Goal: Task Accomplishment & Management: Use online tool/utility

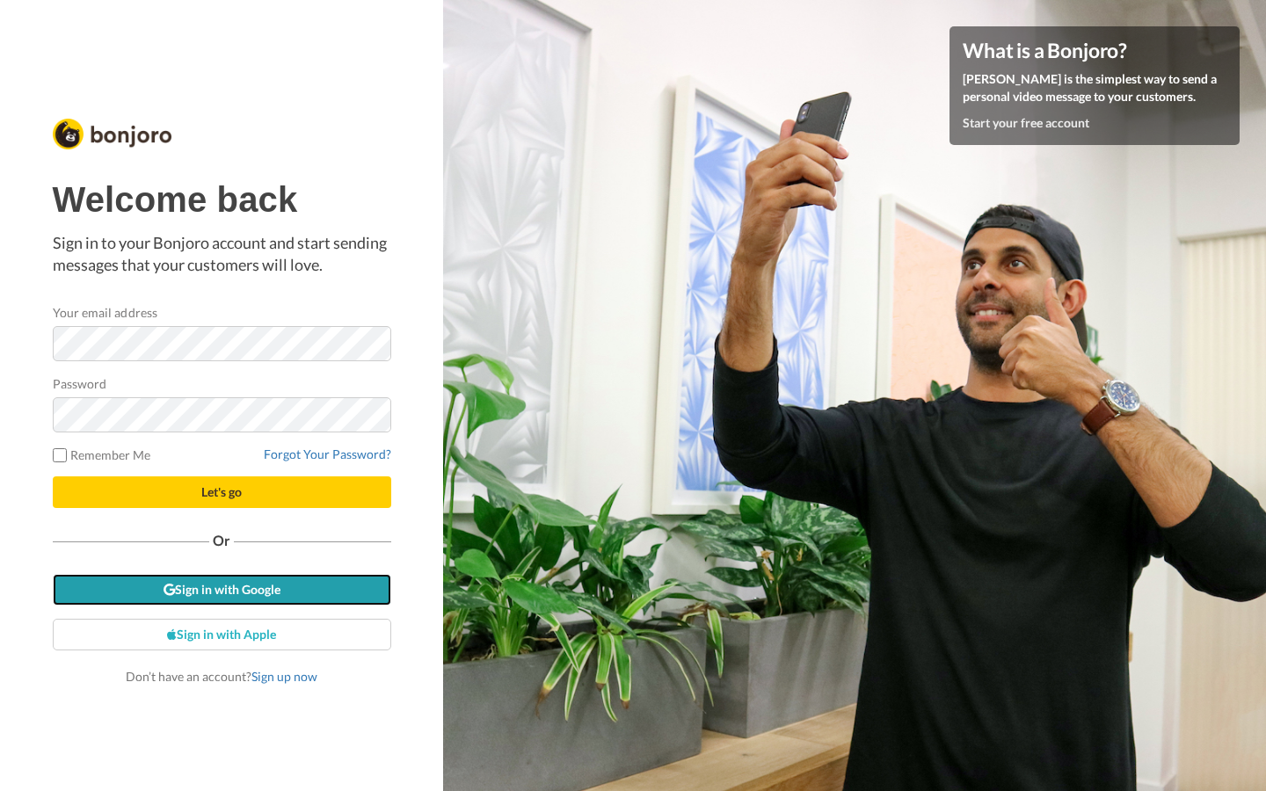
click at [263, 601] on link "Sign in with Google" at bounding box center [222, 590] width 338 height 32
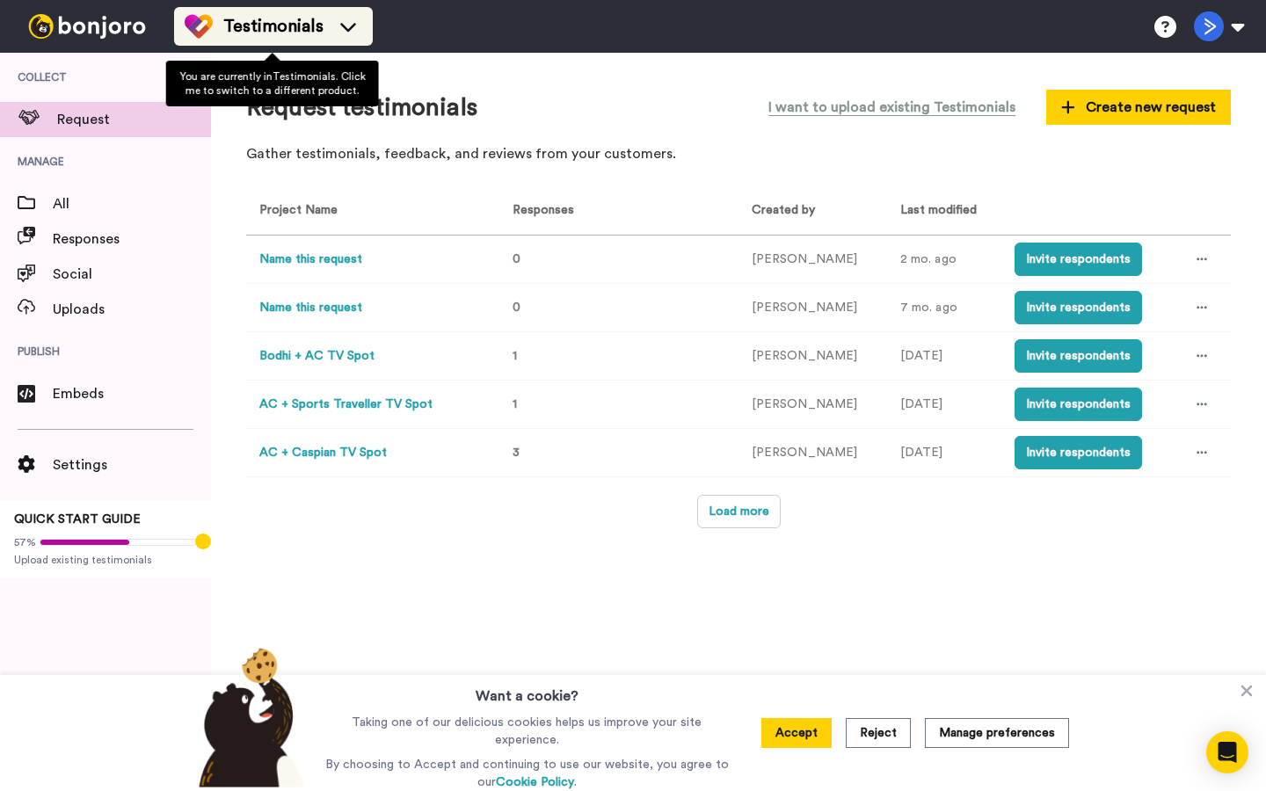
click at [277, 34] on span "Testimonials" at bounding box center [273, 26] width 100 height 25
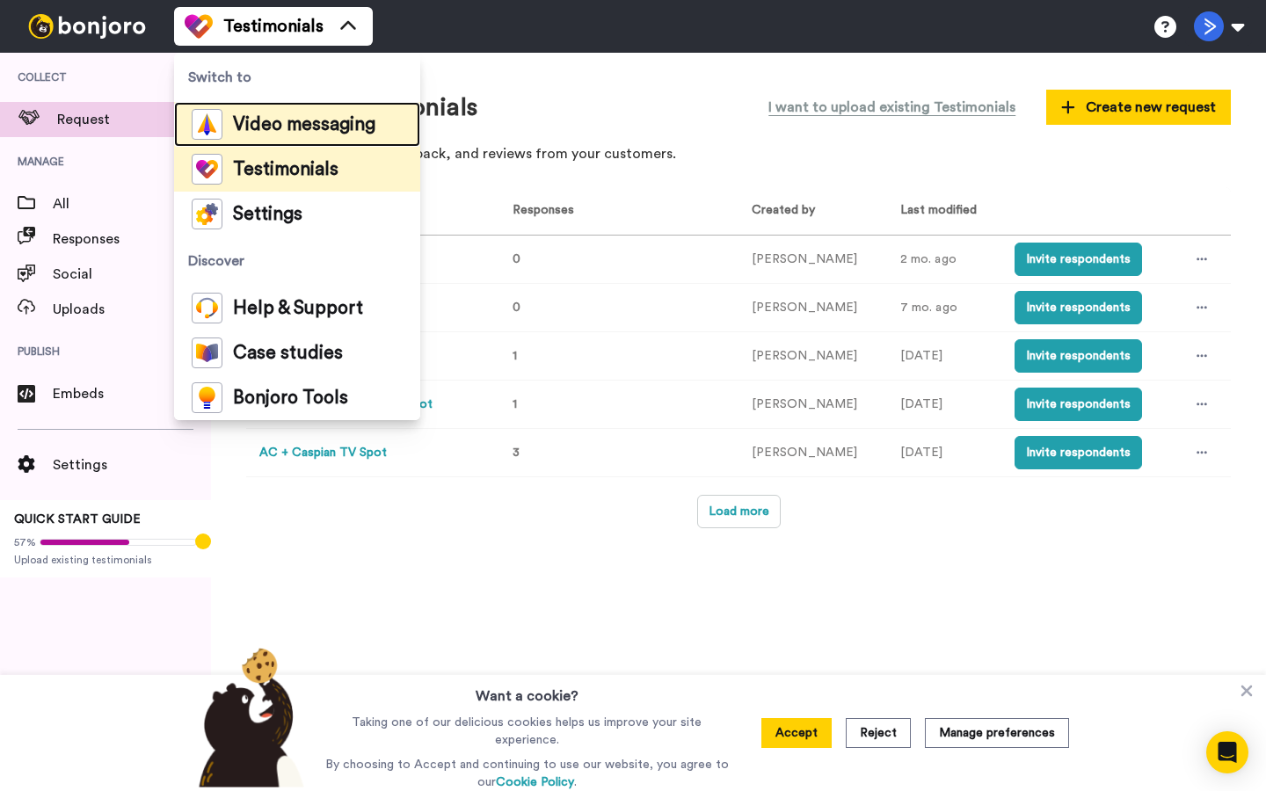
click at [280, 107] on li "Video messaging" at bounding box center [297, 124] width 246 height 45
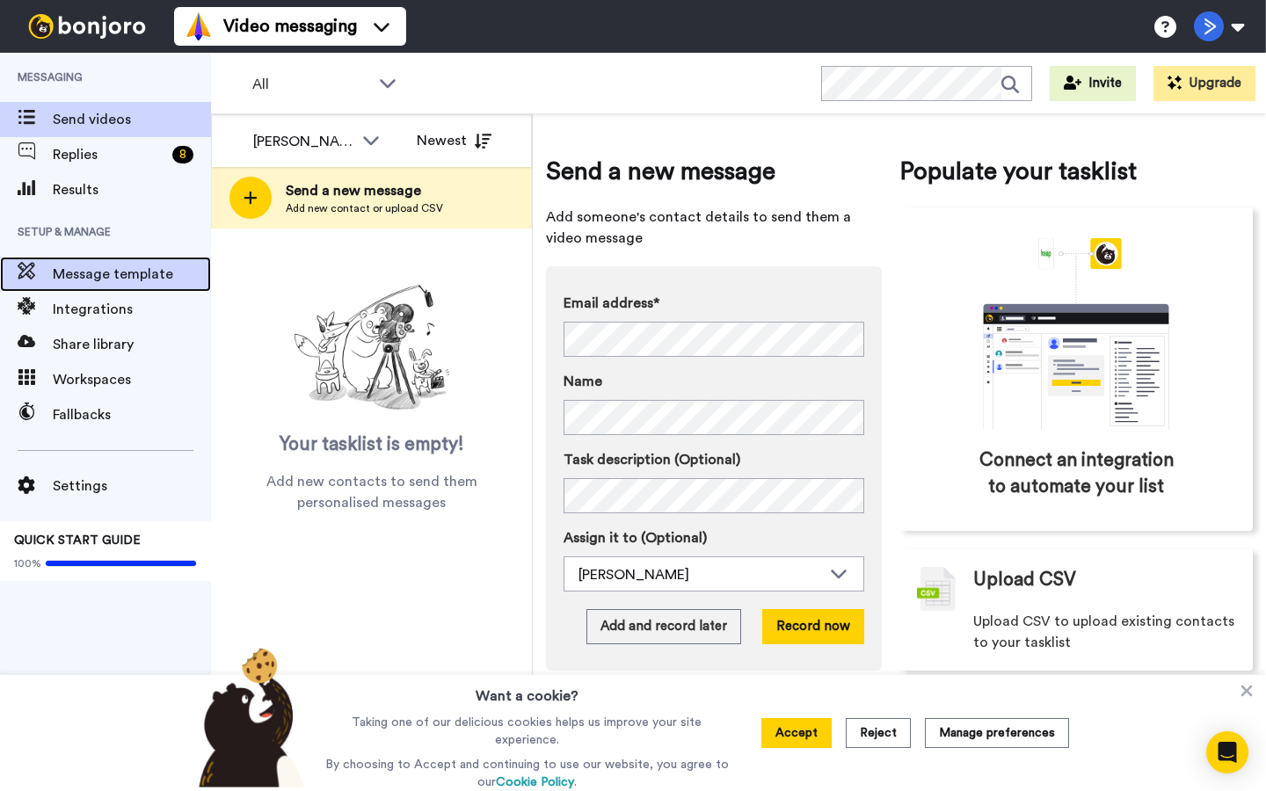
click at [108, 281] on span "Message template" at bounding box center [132, 274] width 158 height 21
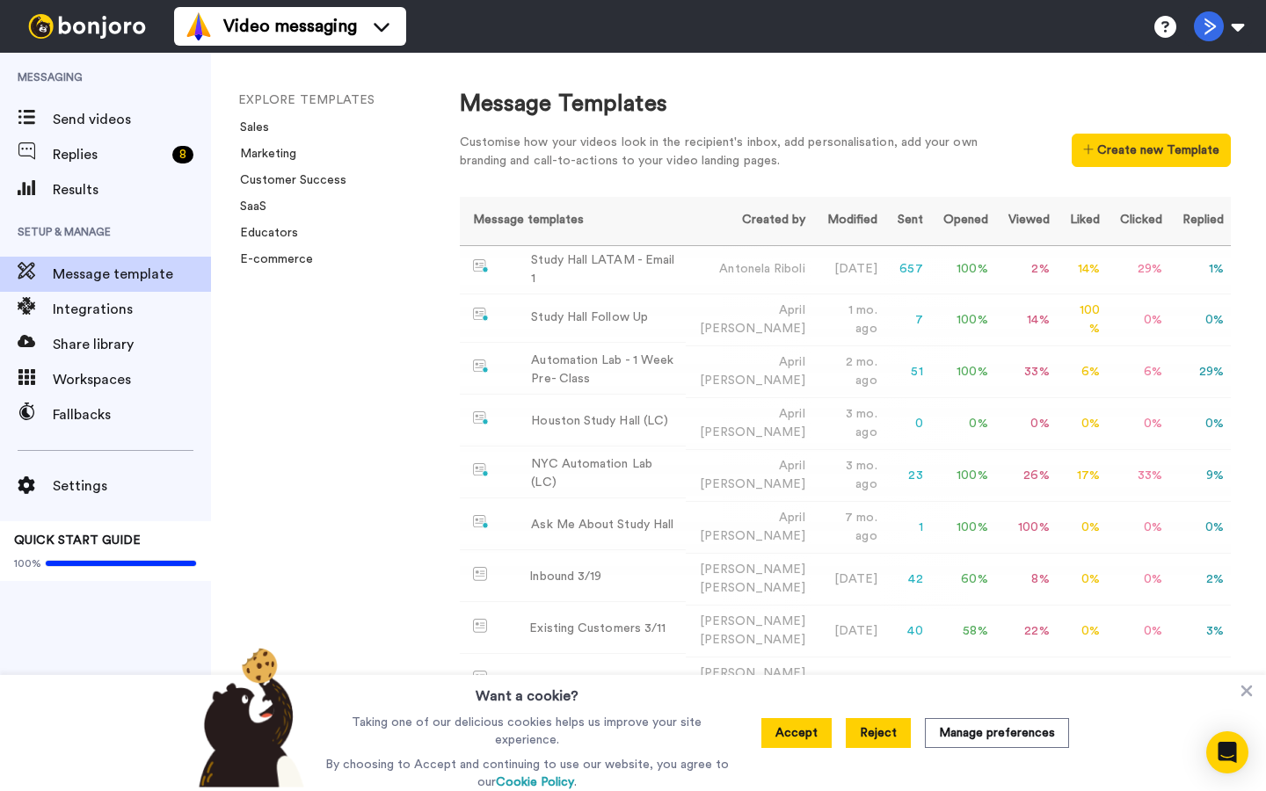
click at [887, 737] on button "Reject" at bounding box center [878, 733] width 65 height 30
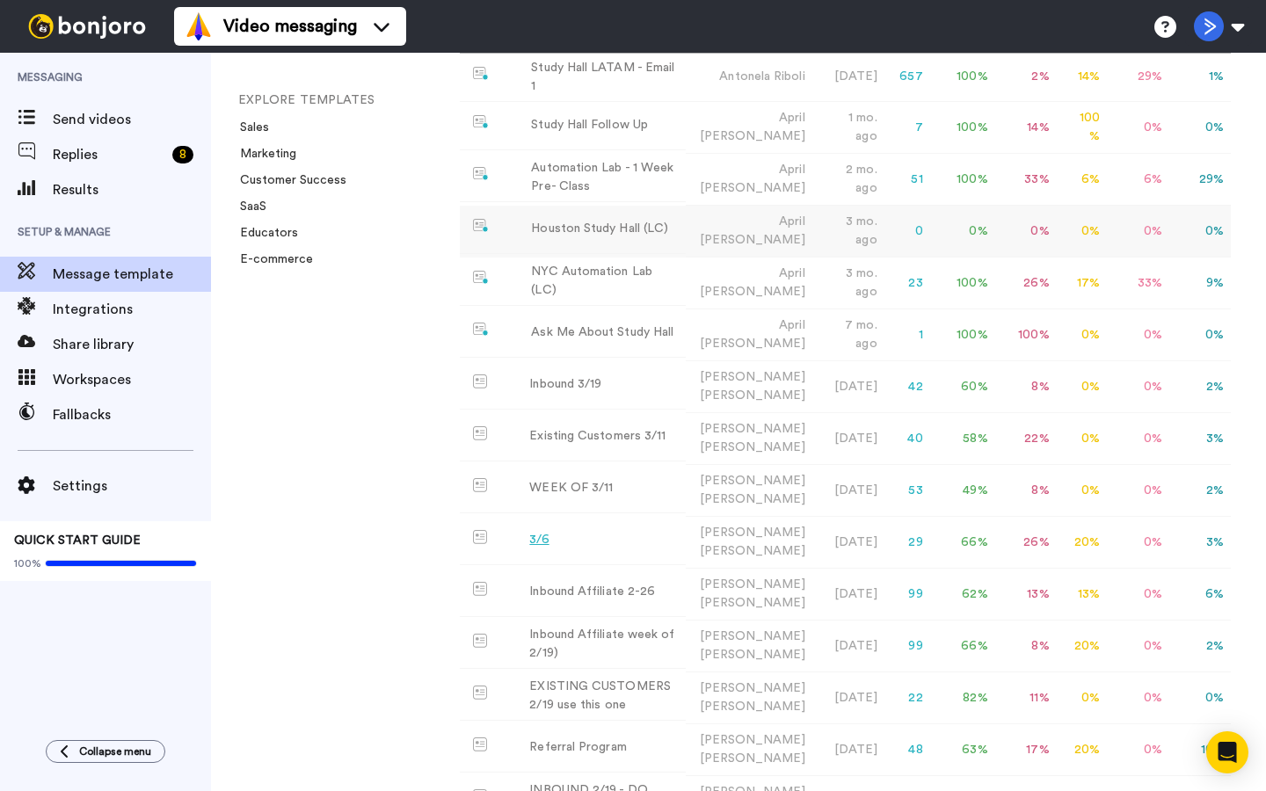
scroll to position [316, 0]
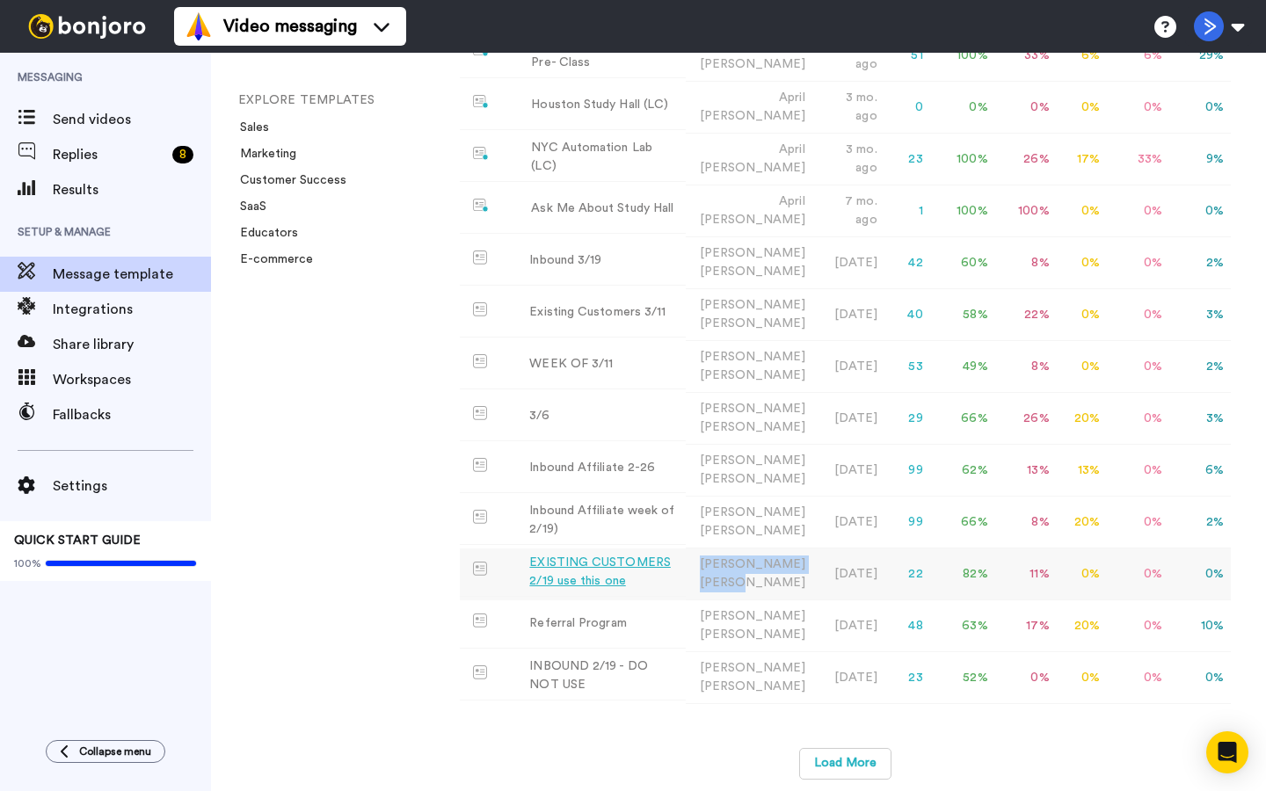
drag, startPoint x: 748, startPoint y: 551, endPoint x: 803, endPoint y: 576, distance: 60.6
click at [803, 576] on td "Bennett Kaplan" at bounding box center [749, 575] width 127 height 52
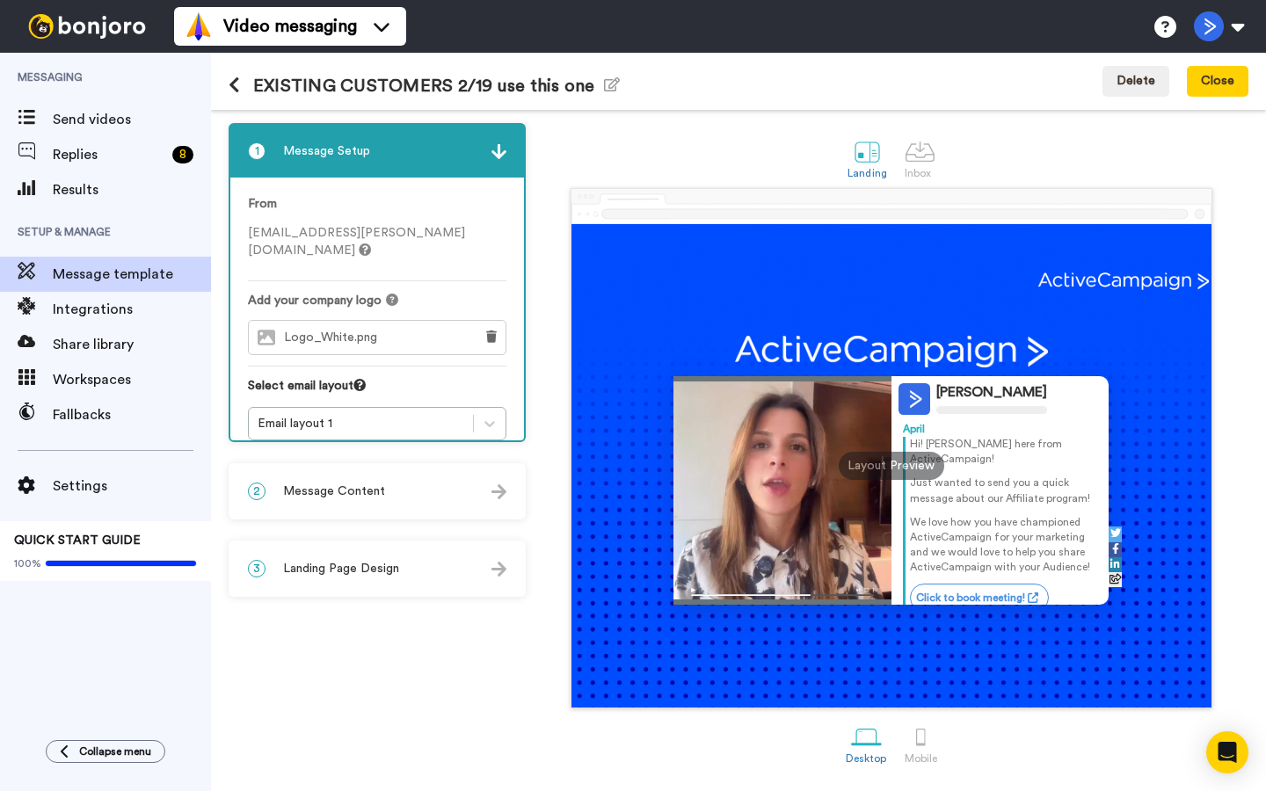
click at [240, 87] on button at bounding box center [241, 85] width 25 height 19
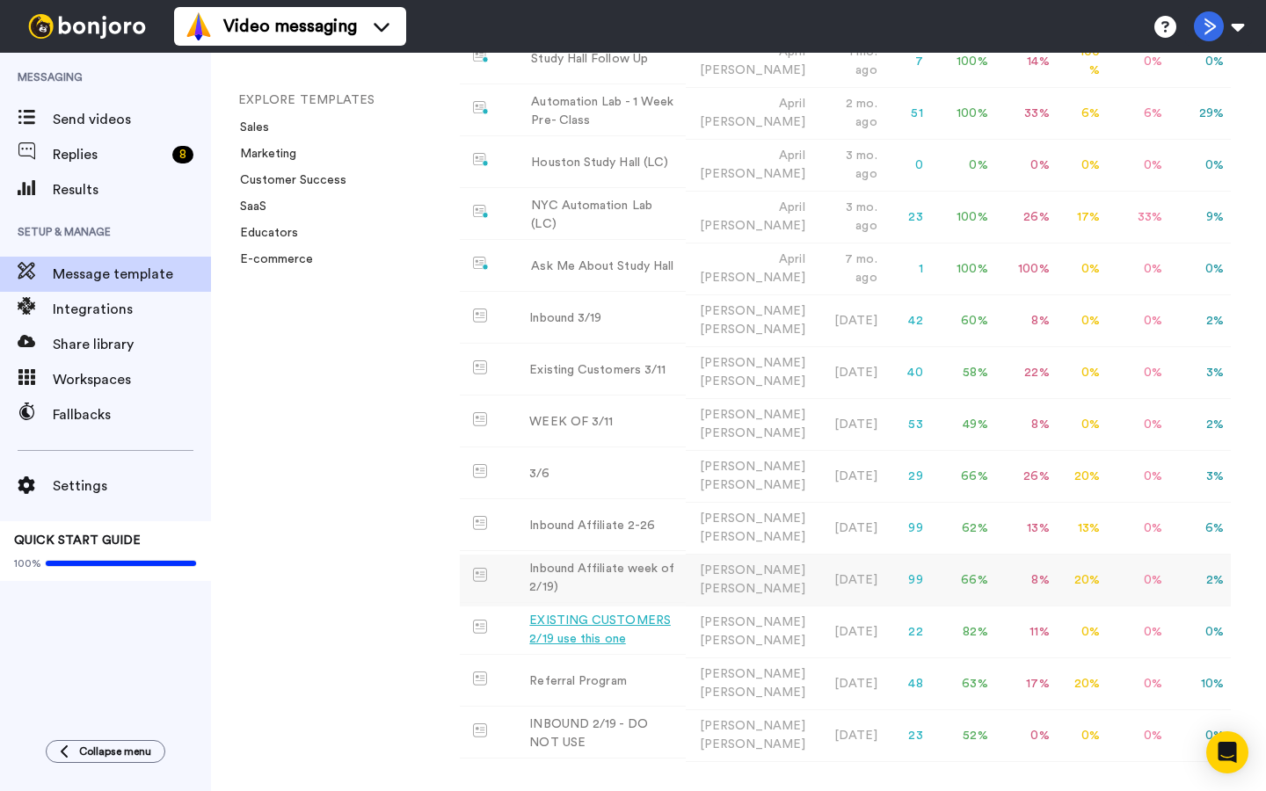
scroll to position [316, 0]
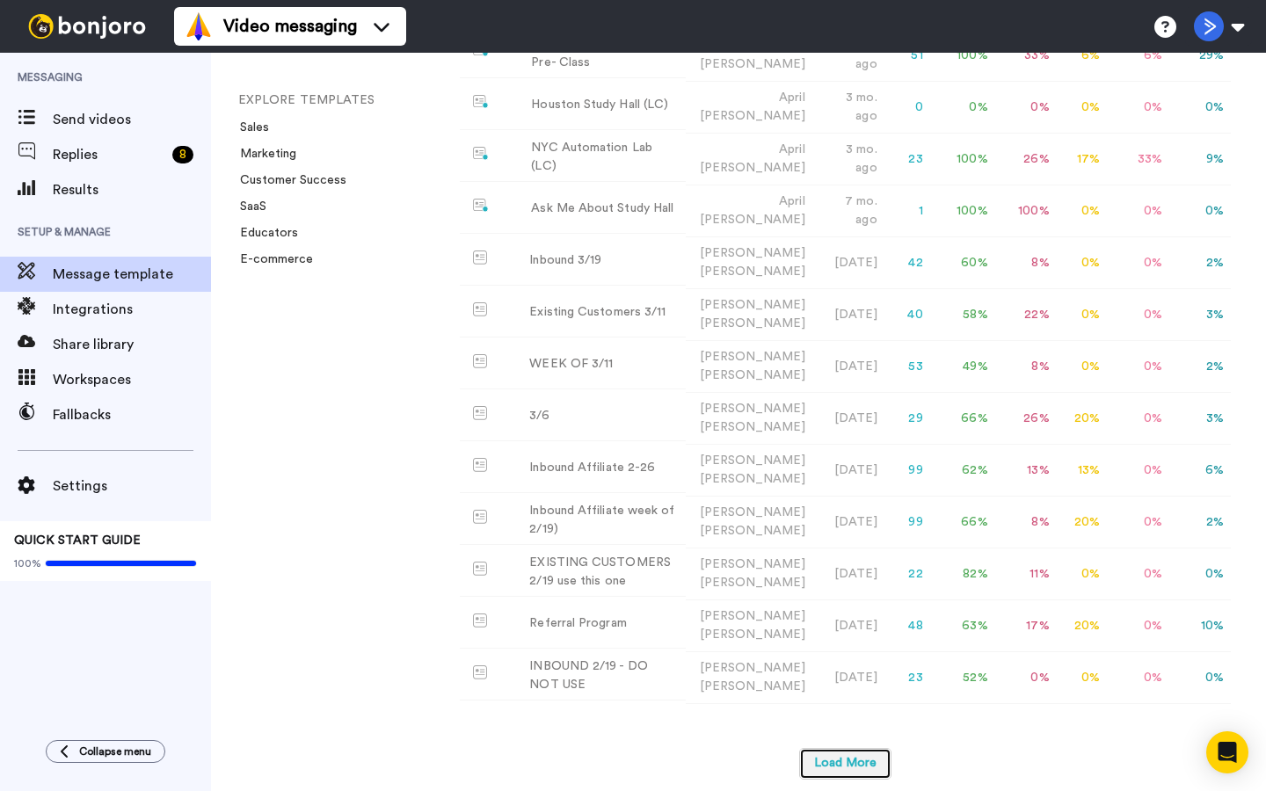
click at [825, 748] on button "Load More" at bounding box center [845, 764] width 92 height 32
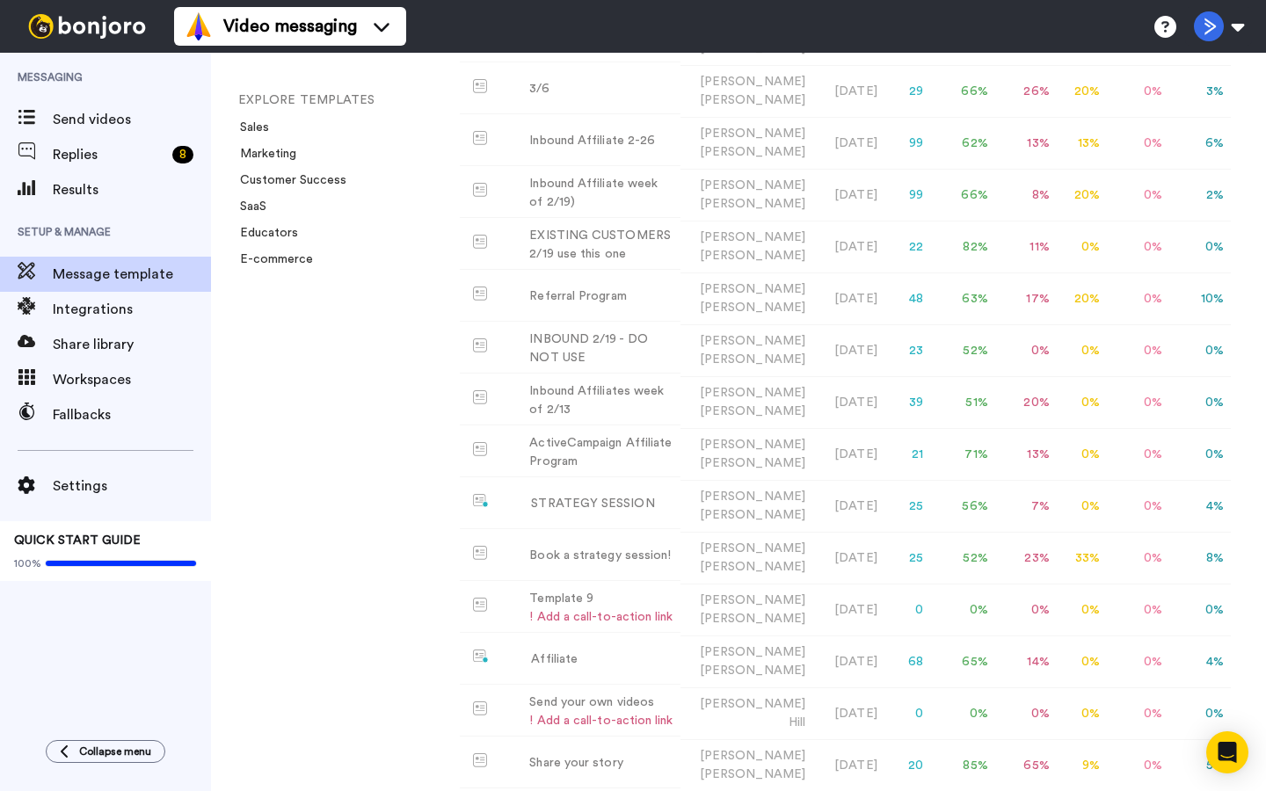
scroll to position [789, 0]
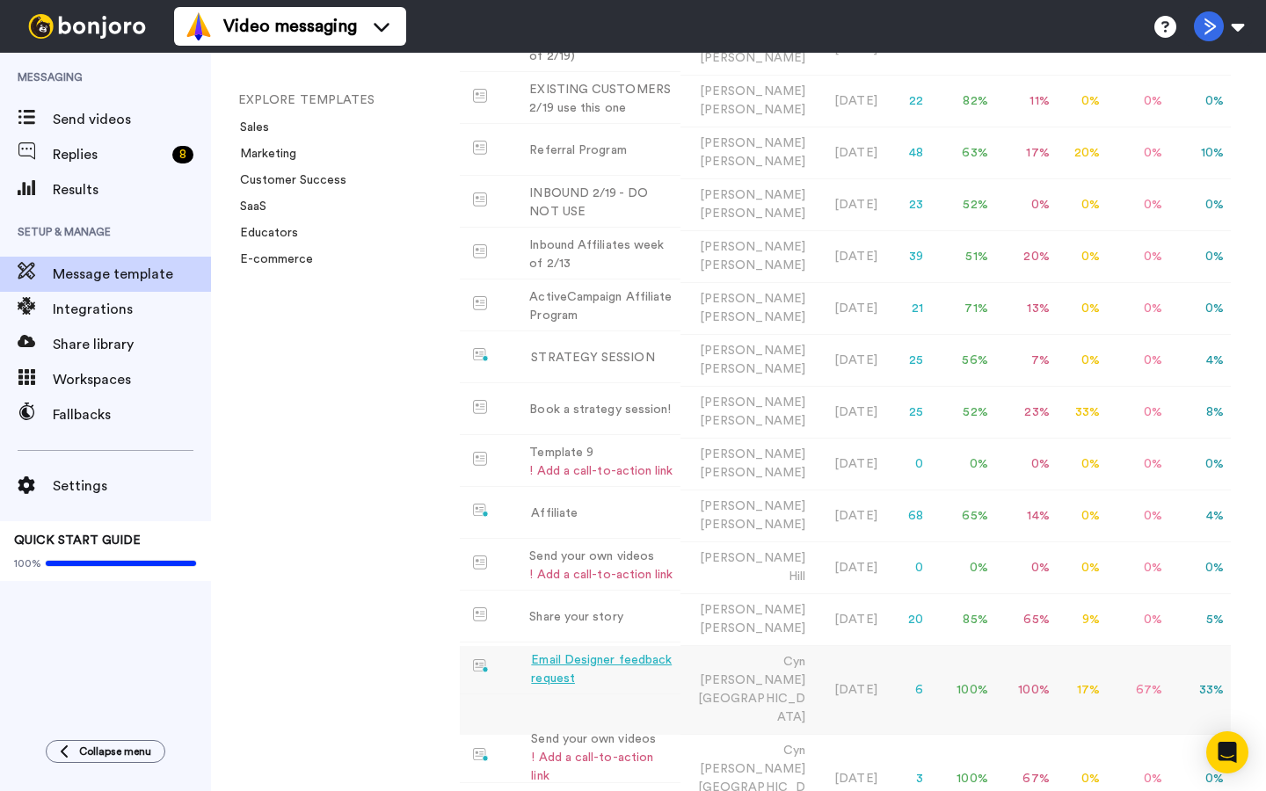
click at [639, 651] on div "Email Designer feedback request" at bounding box center [602, 669] width 142 height 37
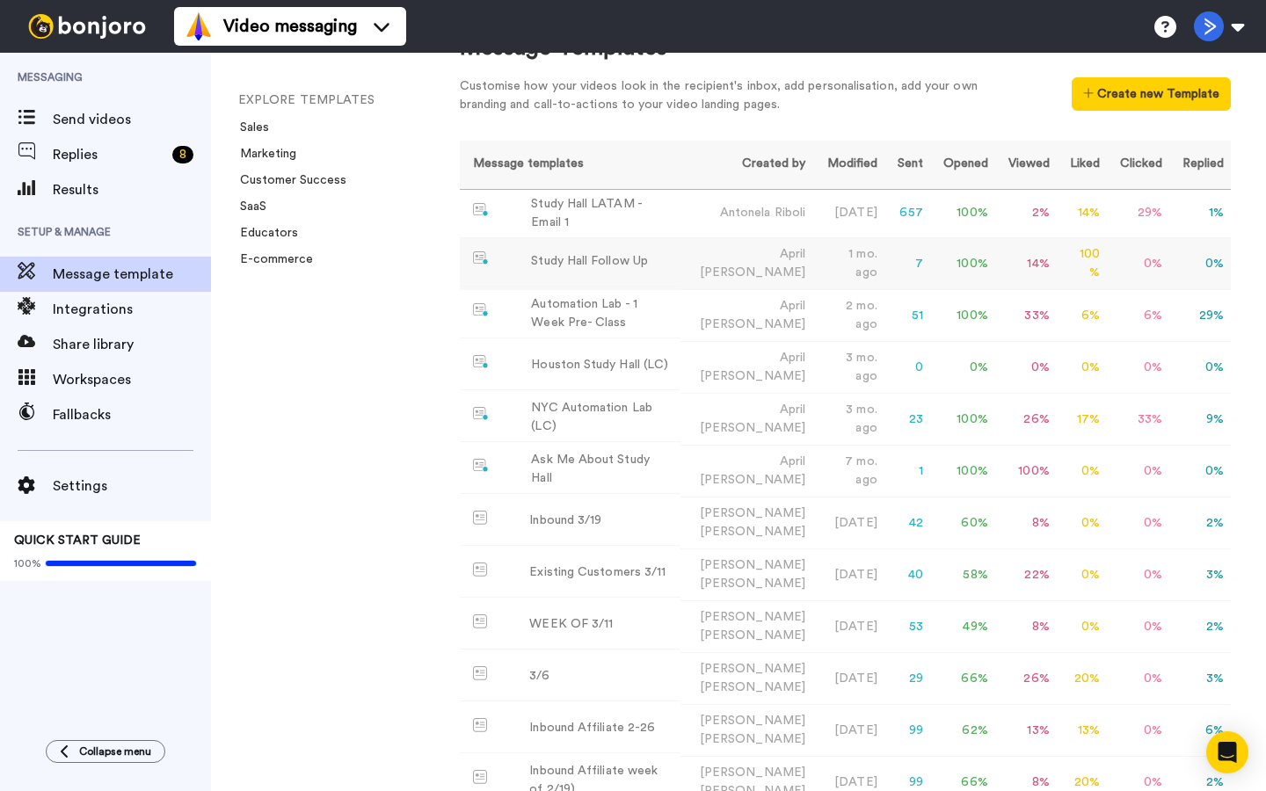
scroll to position [35, 0]
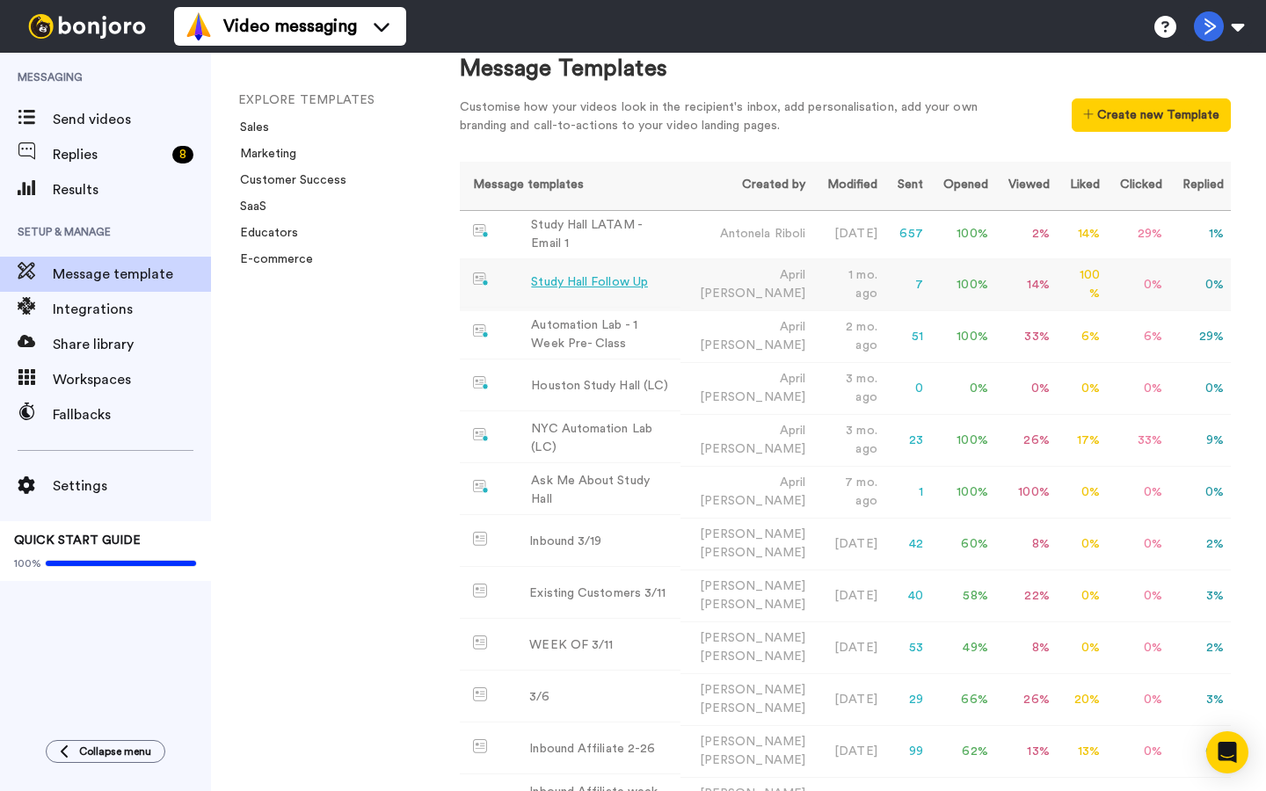
click at [609, 282] on div "Study Hall Follow Up" at bounding box center [589, 282] width 117 height 18
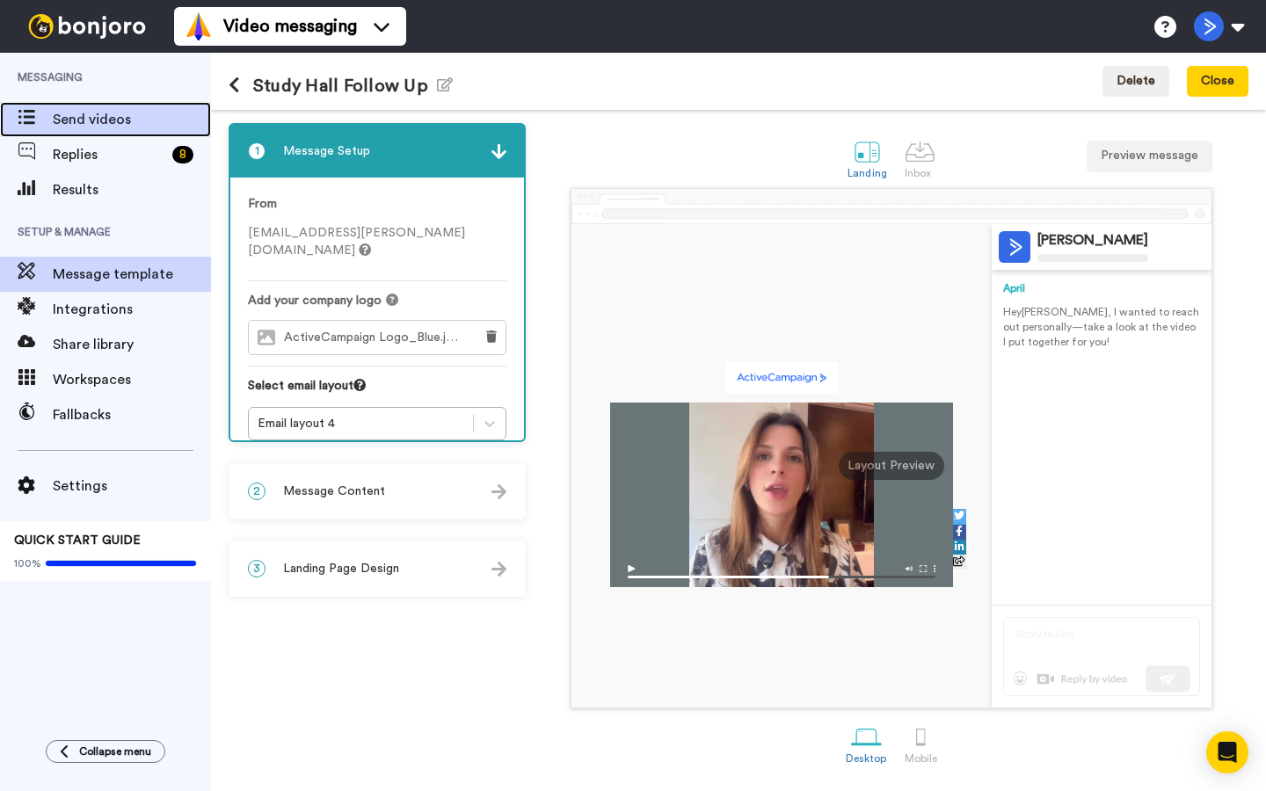
click at [120, 124] on span "Send videos" at bounding box center [132, 119] width 158 height 21
click at [385, 415] on div "Email layout 4" at bounding box center [361, 424] width 207 height 18
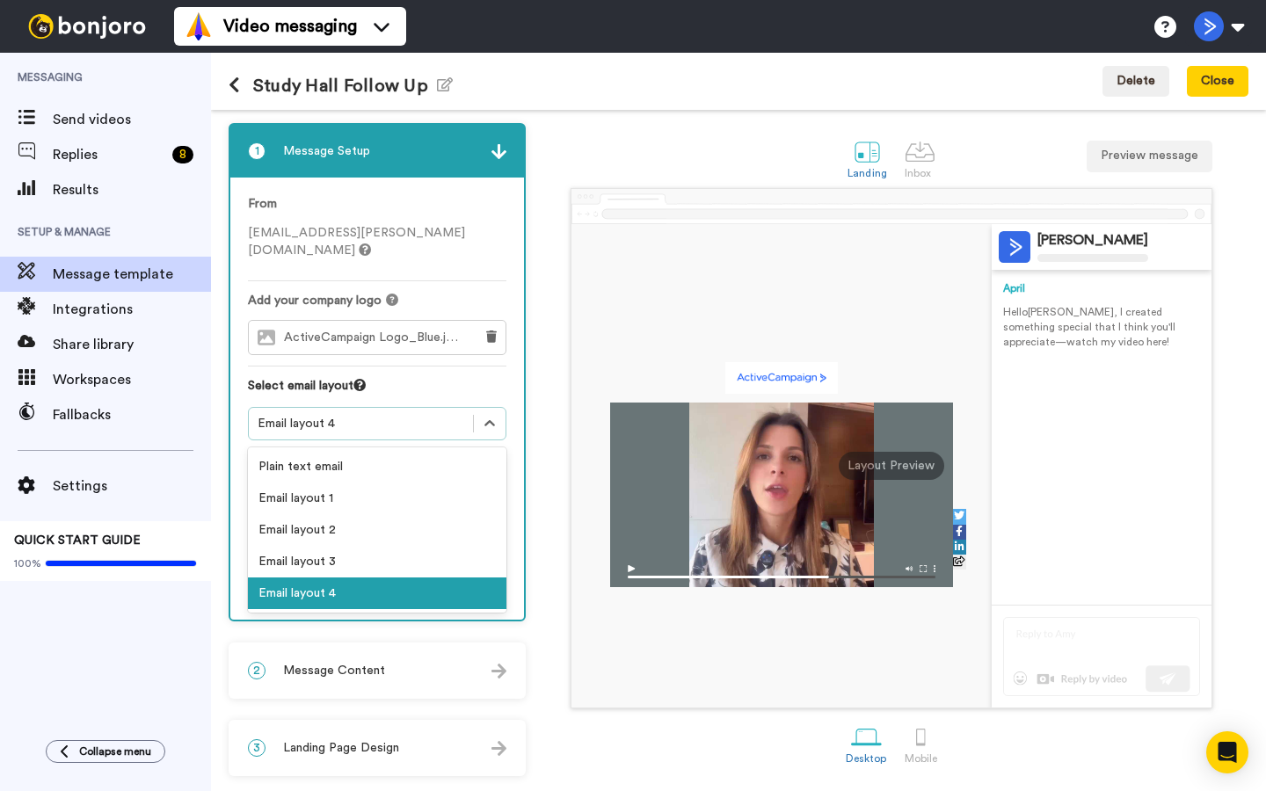
click at [385, 415] on div "Email layout 4" at bounding box center [361, 424] width 207 height 18
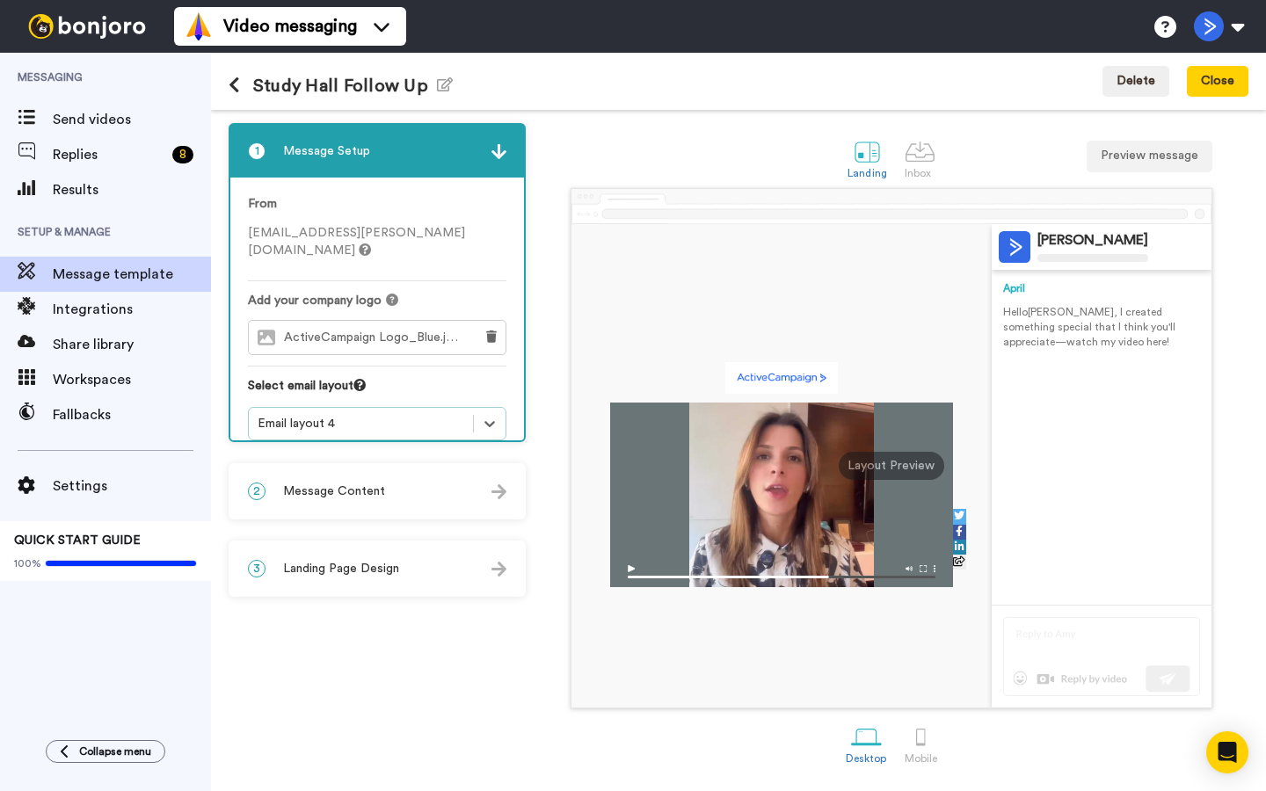
click at [389, 478] on div "2 Message Content" at bounding box center [377, 491] width 294 height 53
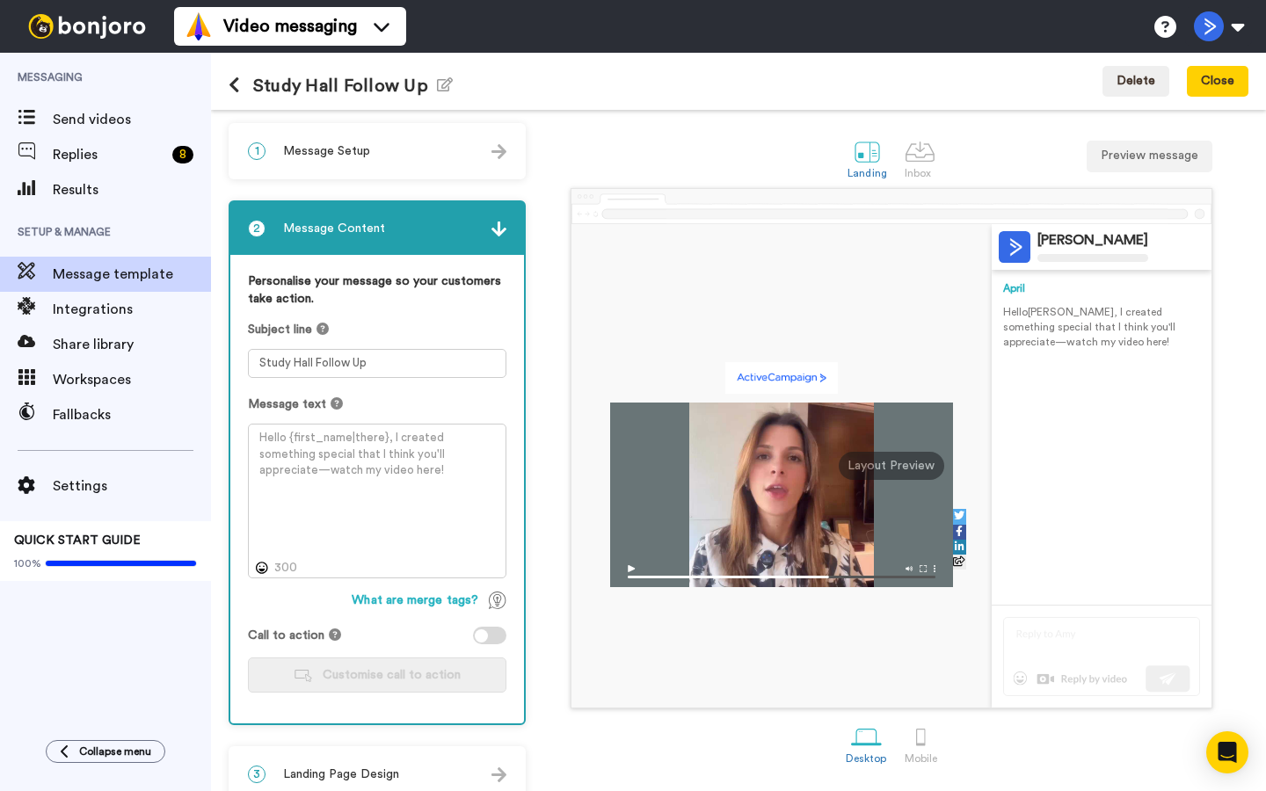
scroll to position [25, 0]
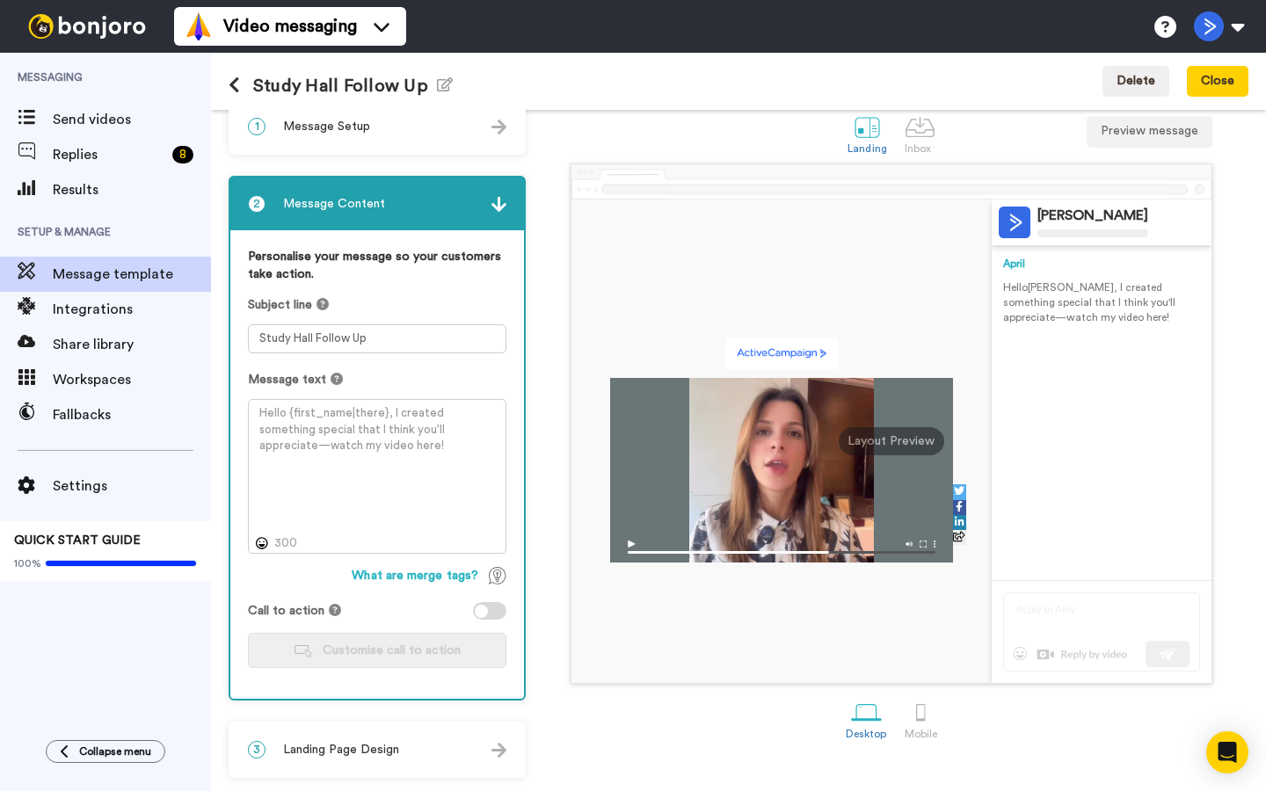
click at [396, 752] on span "Landing Page Design" at bounding box center [341, 750] width 116 height 18
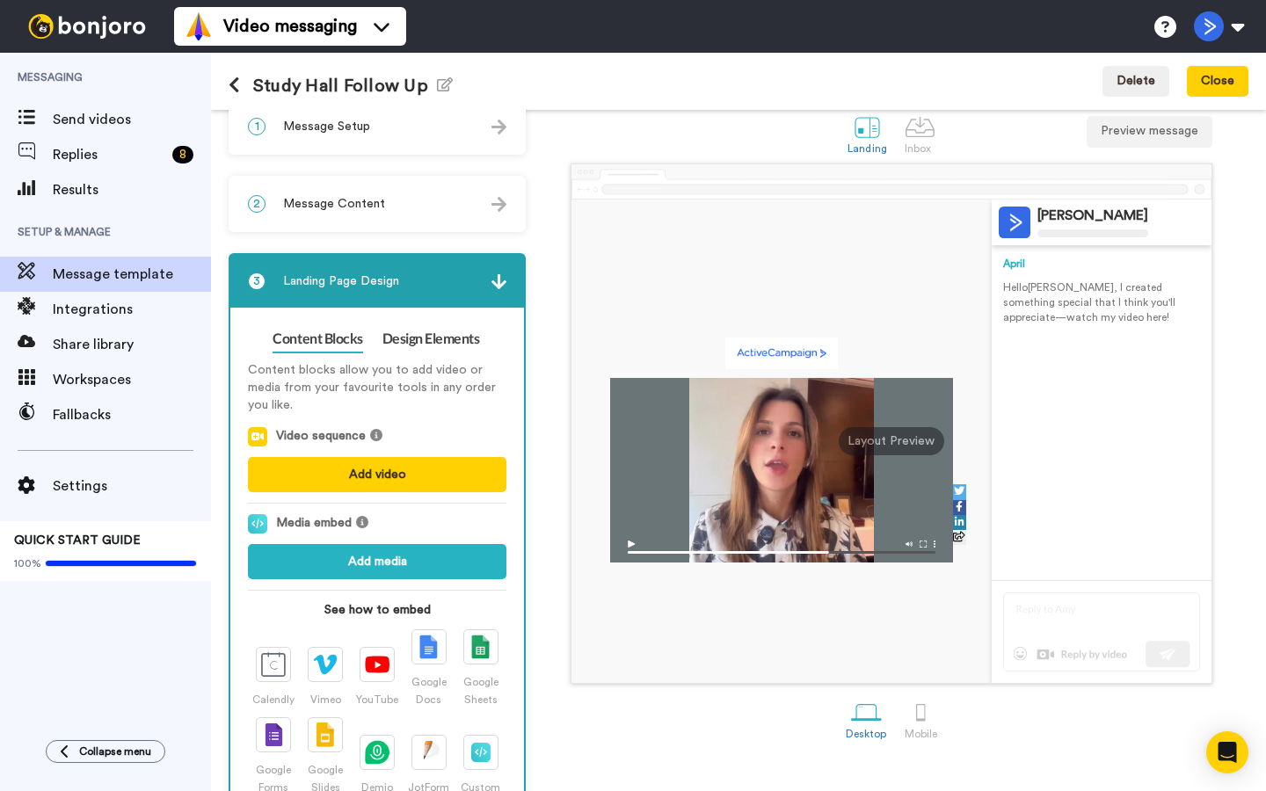
scroll to position [98, 0]
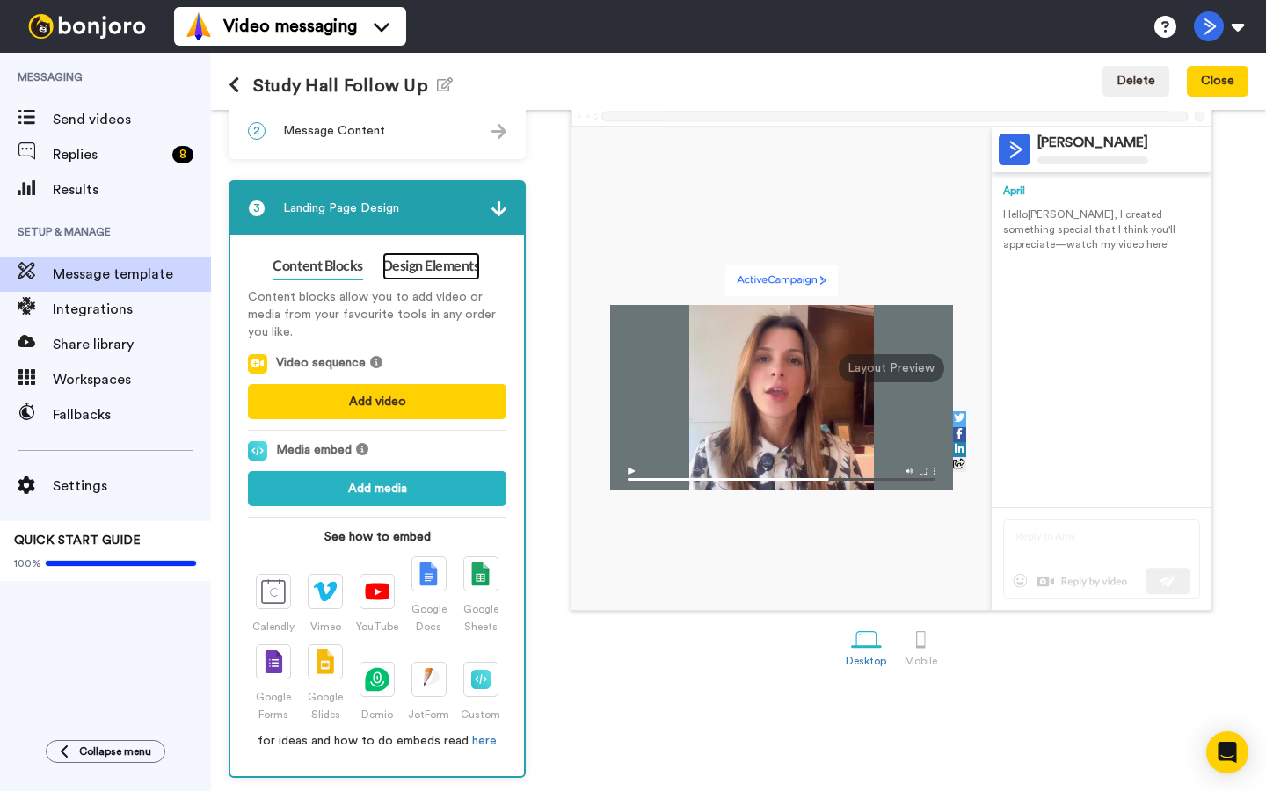
click at [457, 269] on link "Design Elements" at bounding box center [431, 266] width 98 height 28
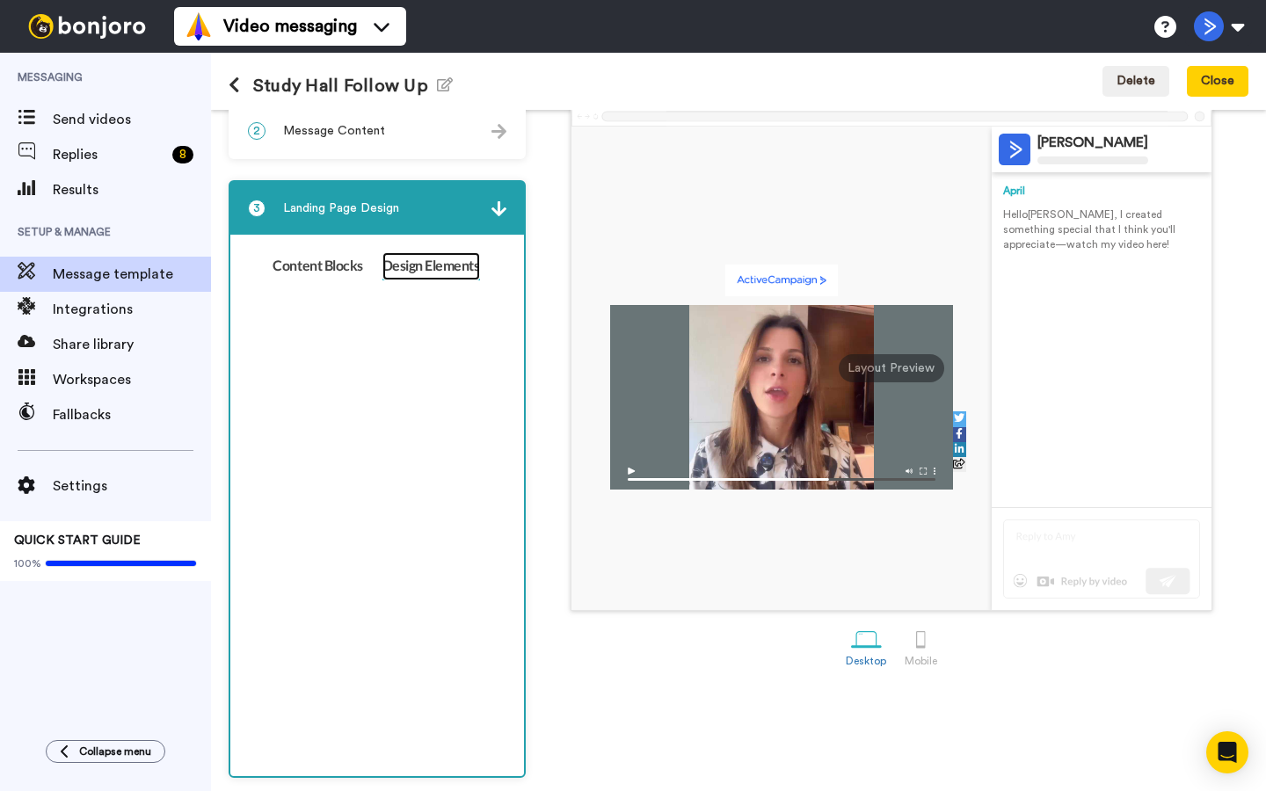
scroll to position [0, 0]
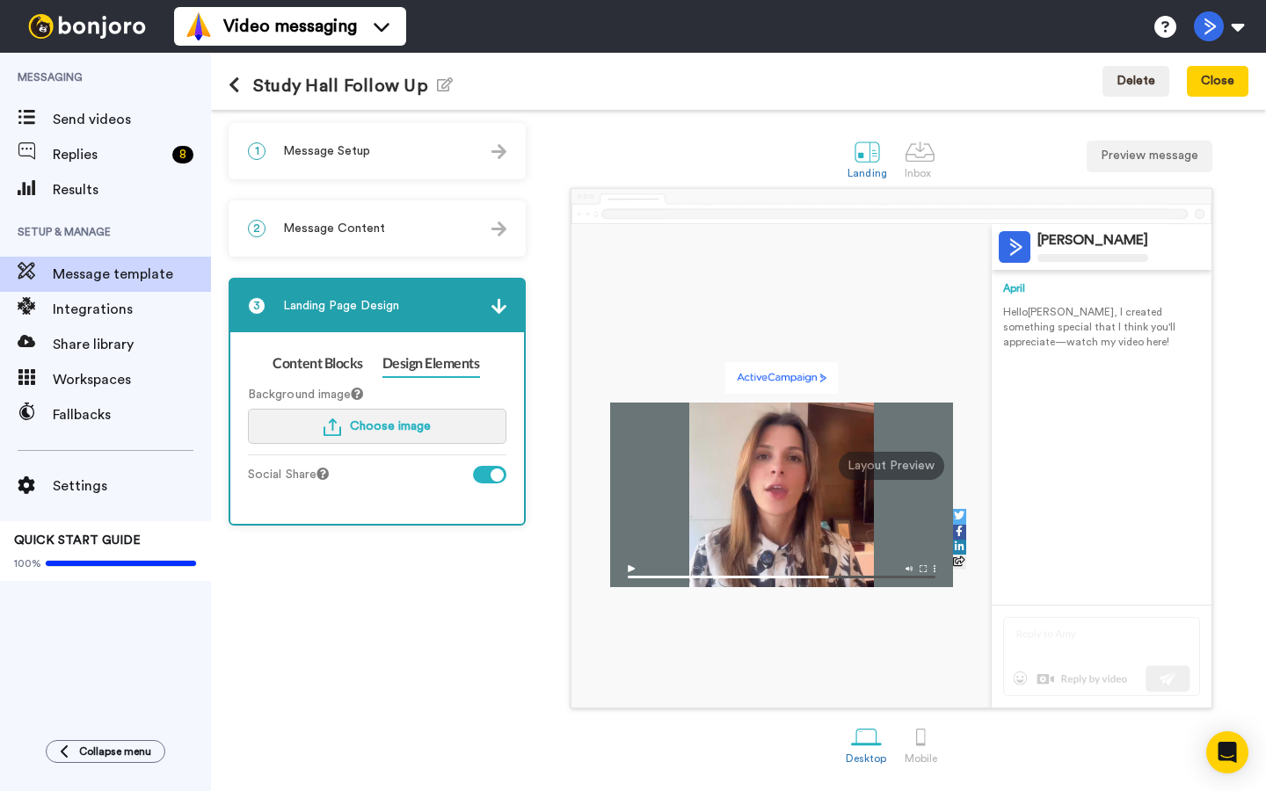
click at [421, 417] on button "Choose image" at bounding box center [377, 426] width 258 height 35
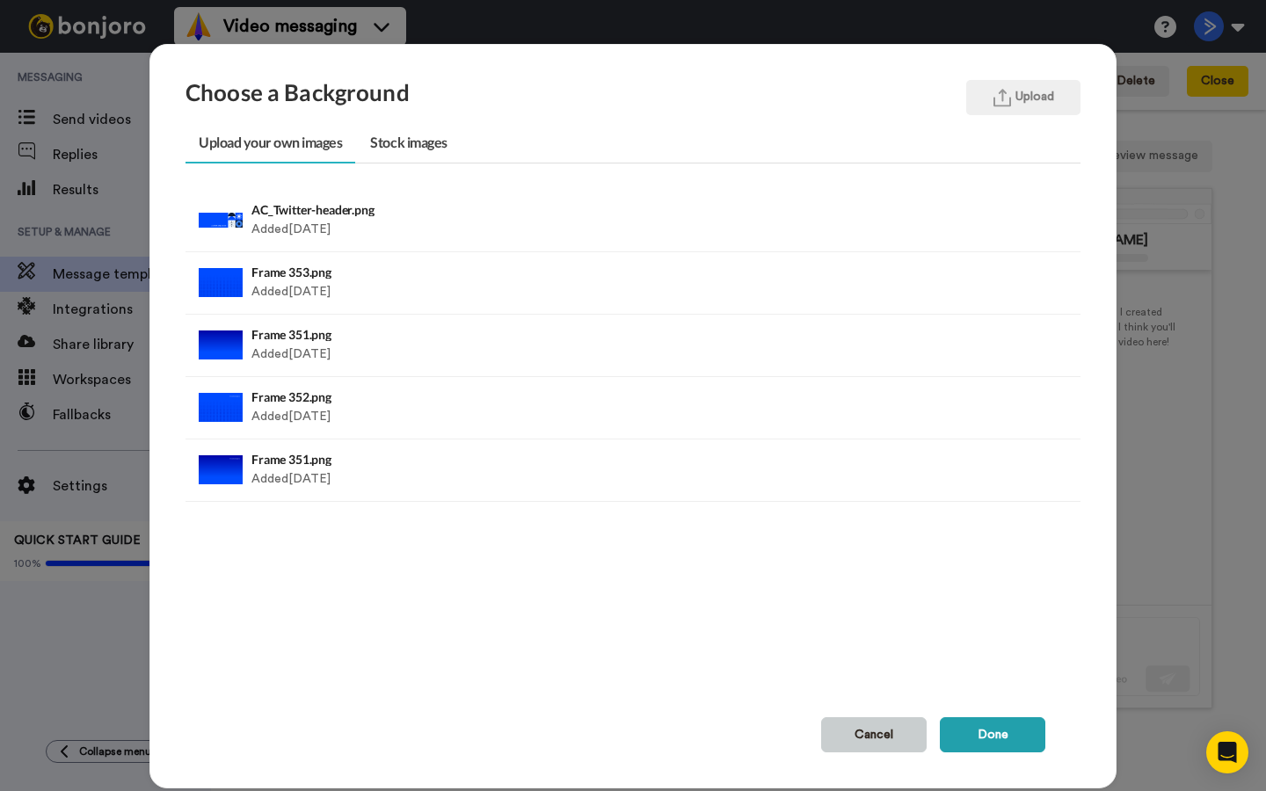
click at [872, 734] on button "Cancel" at bounding box center [873, 734] width 105 height 35
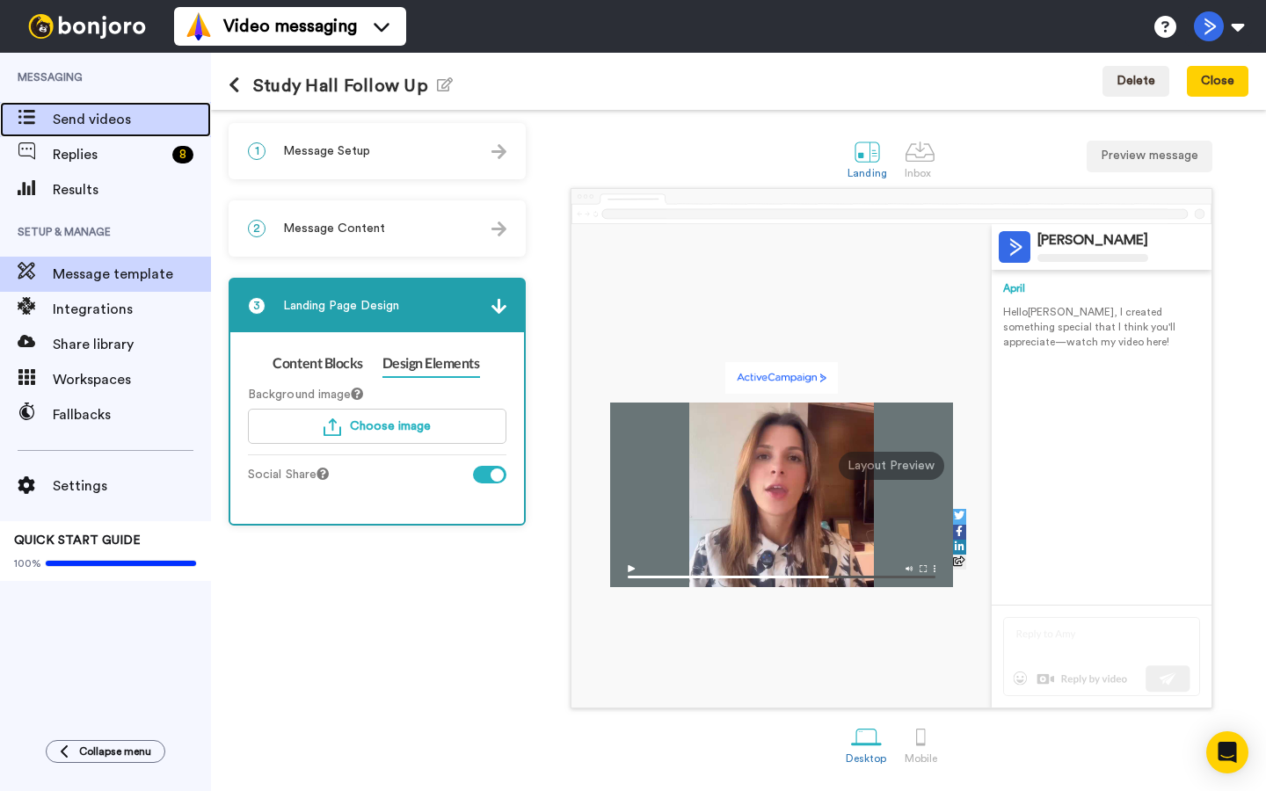
click at [126, 120] on span "Send videos" at bounding box center [132, 119] width 158 height 21
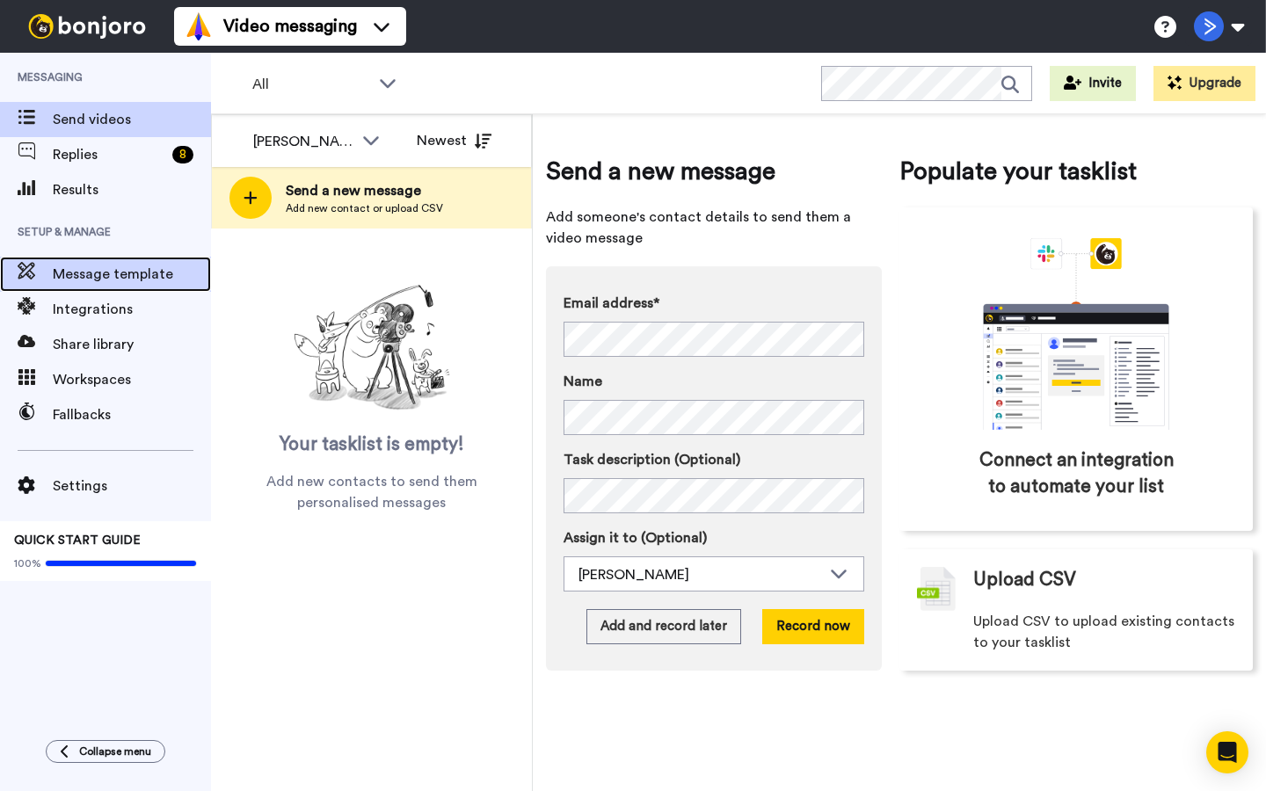
click at [148, 264] on span "Message template" at bounding box center [132, 274] width 158 height 21
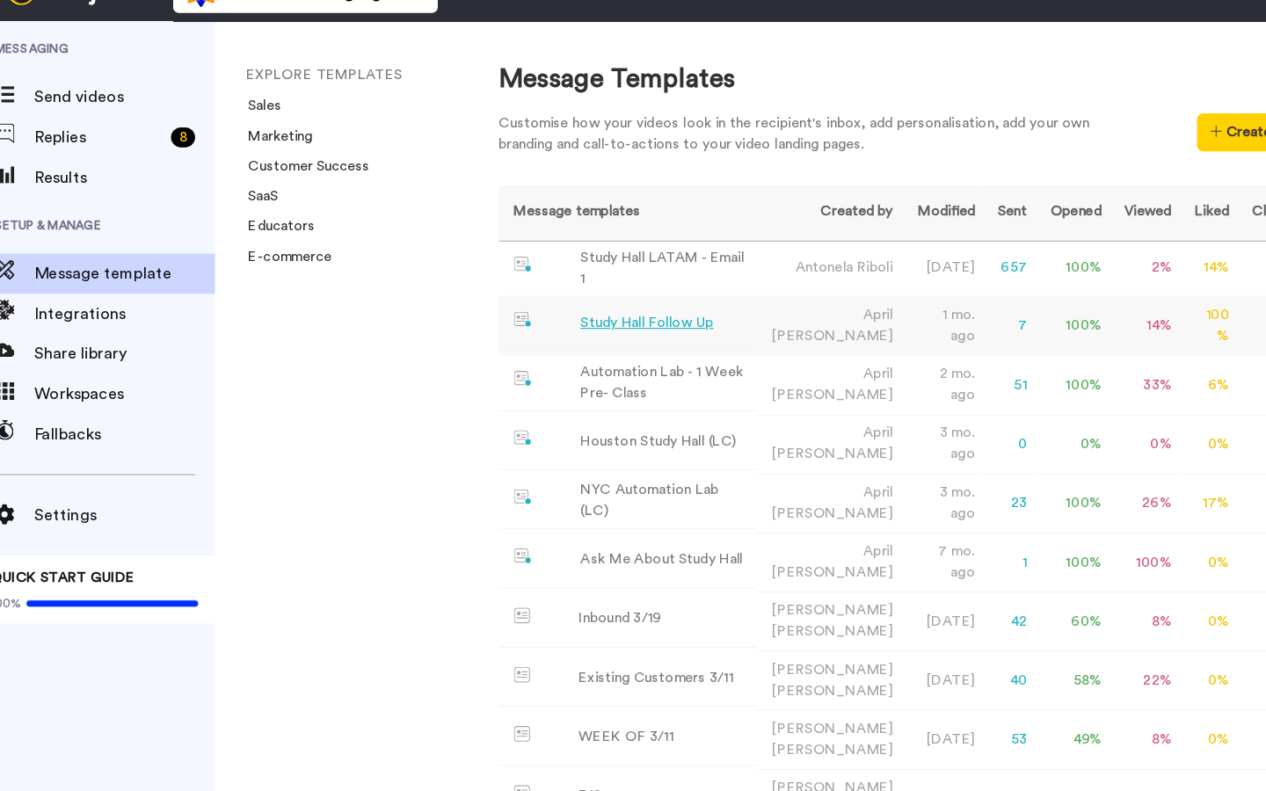
click at [598, 318] on div "Study Hall Follow Up" at bounding box center [589, 318] width 117 height 18
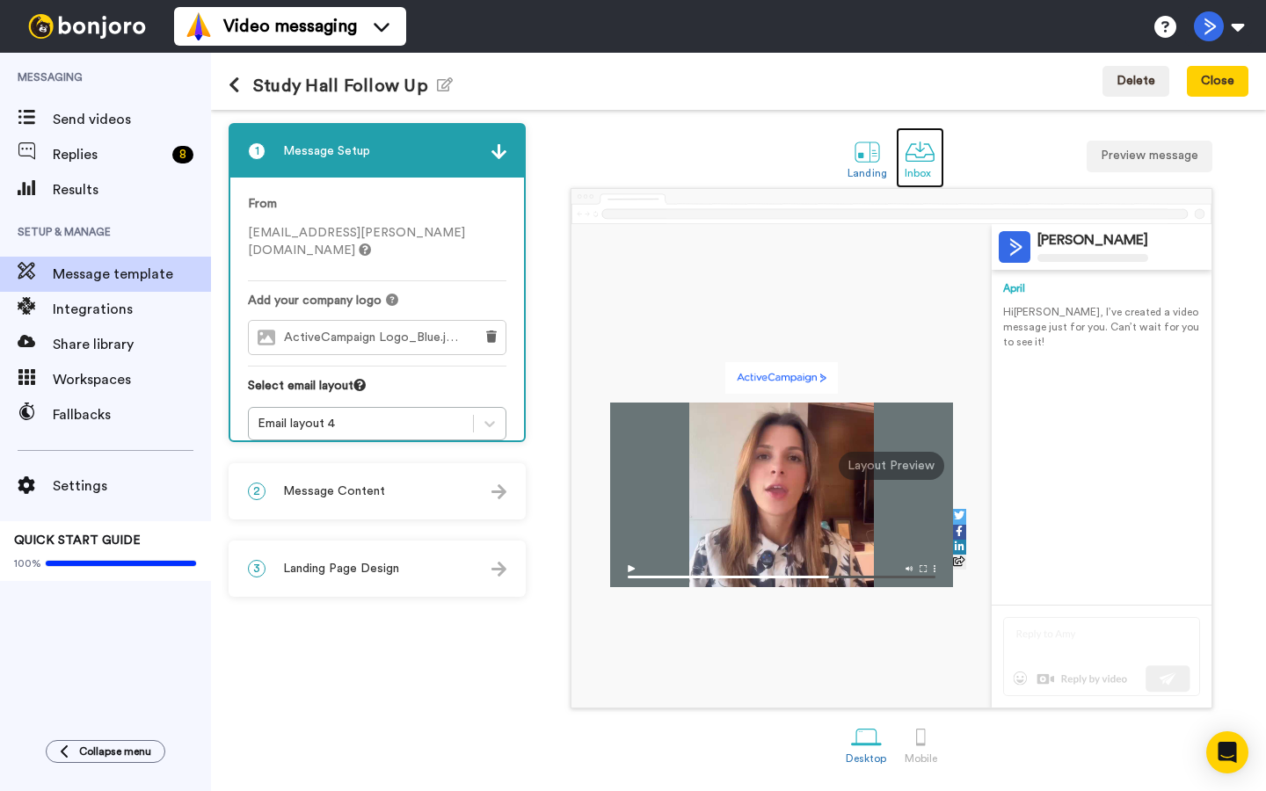
click at [914, 159] on div at bounding box center [920, 151] width 31 height 31
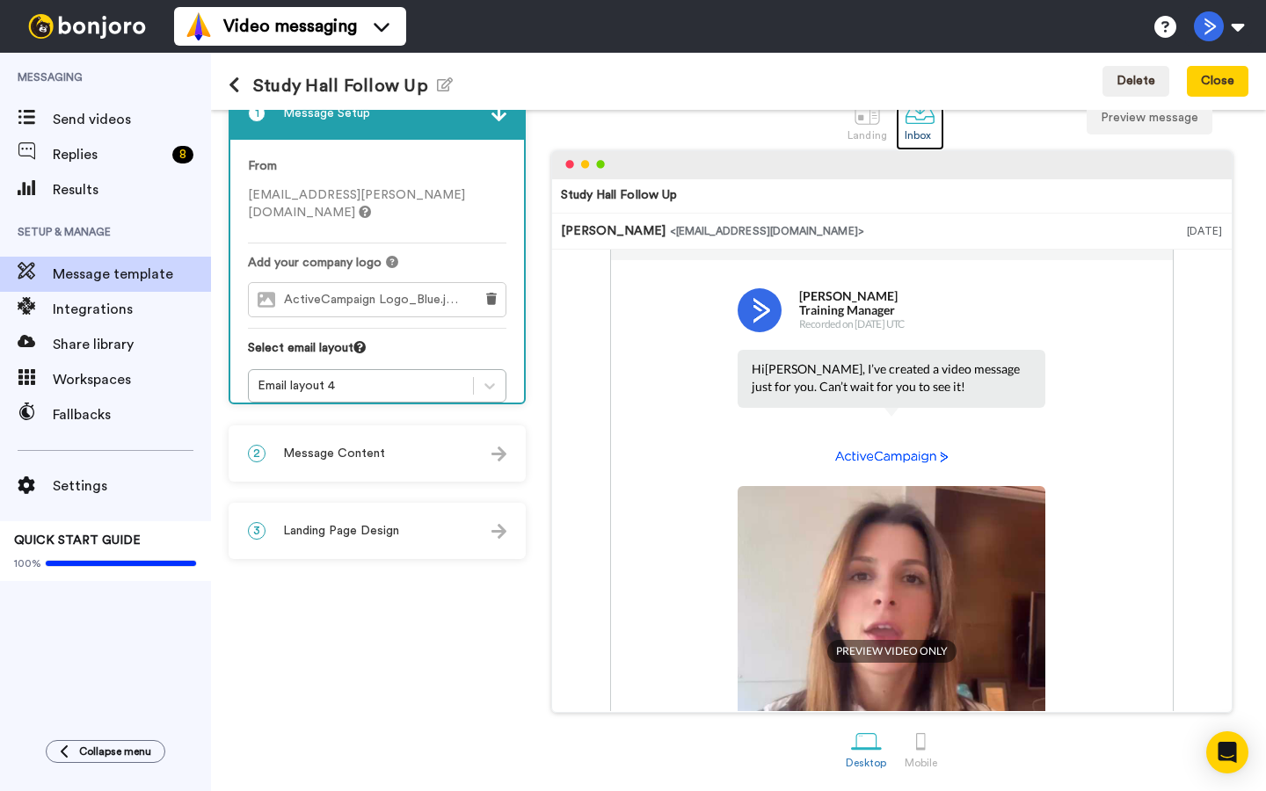
scroll to position [29, 0]
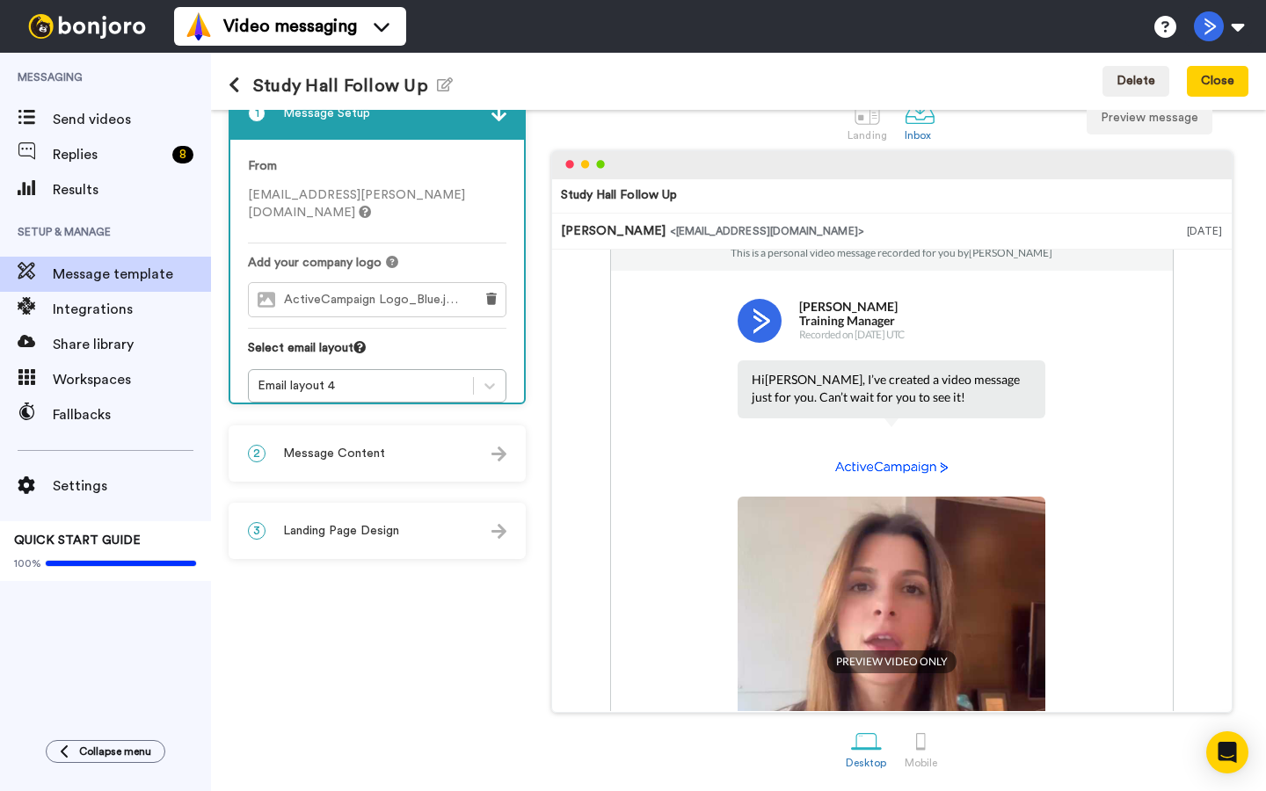
click at [424, 470] on div "2 Message Content" at bounding box center [377, 453] width 294 height 53
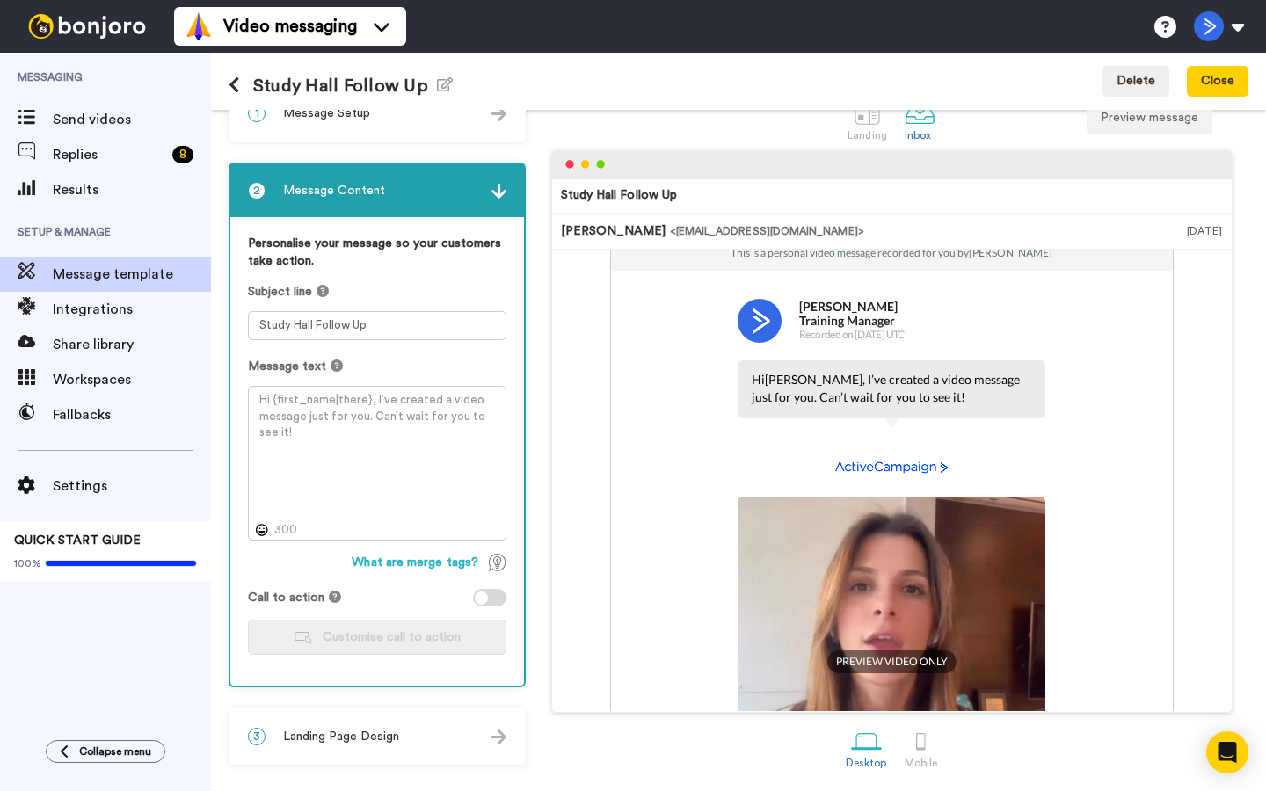
scroll to position [40, 0]
click at [413, 447] on textarea at bounding box center [377, 463] width 258 height 155
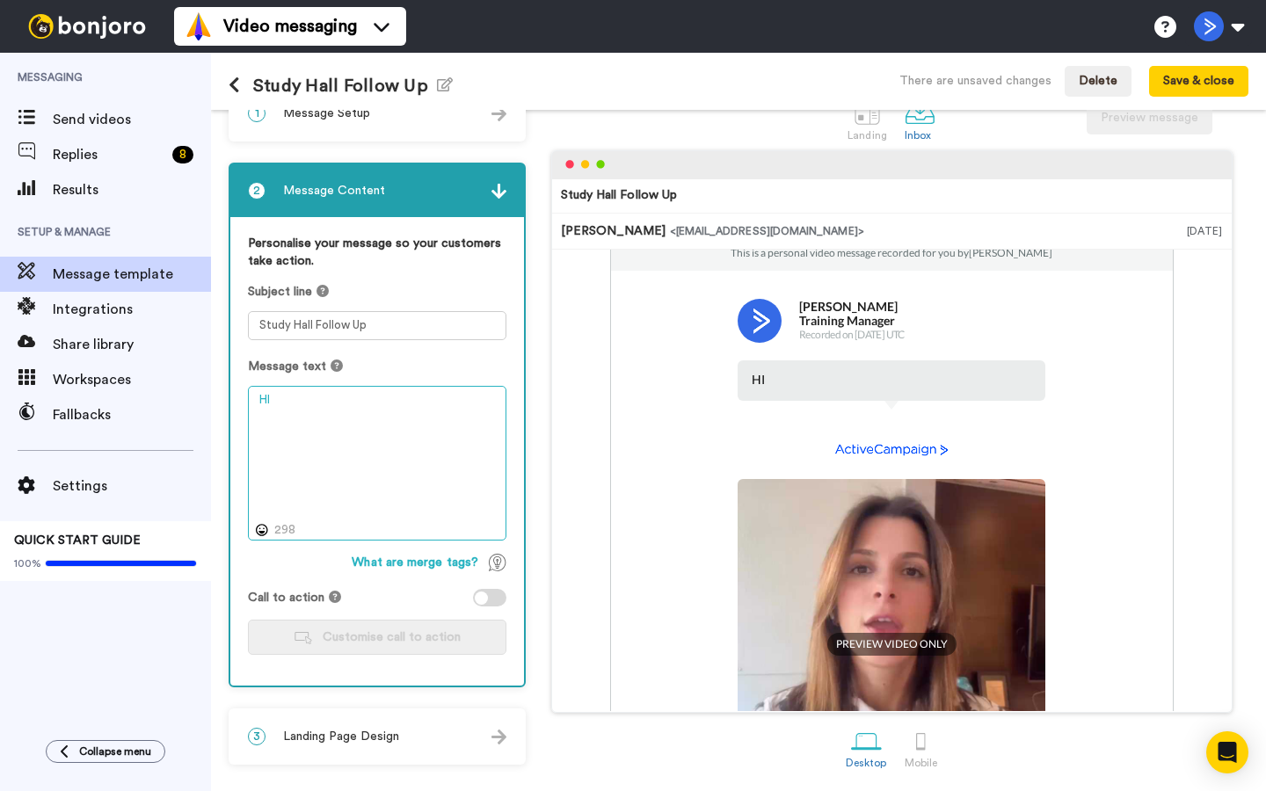
type textarea "H"
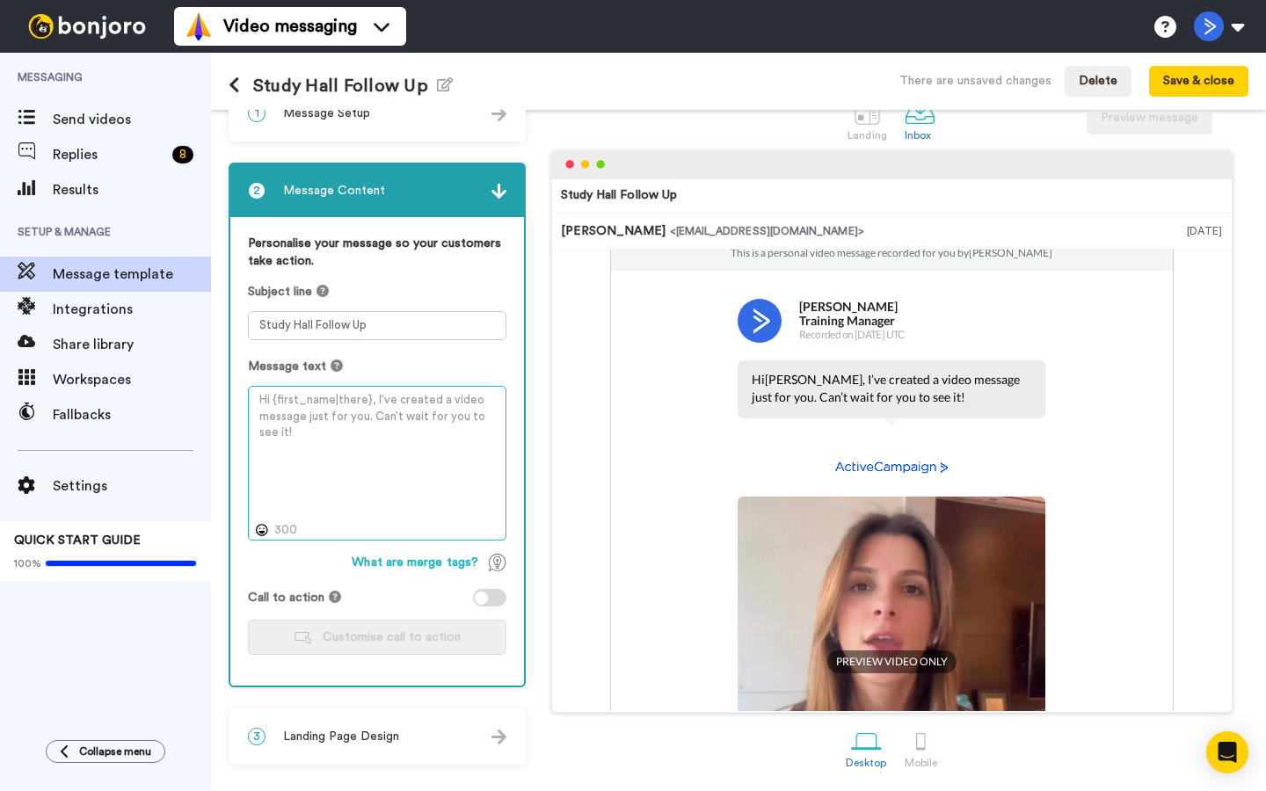
click at [263, 397] on textarea at bounding box center [377, 463] width 258 height 155
click at [421, 440] on textarea "Hi {first_name}! Check out this new mini-course on Autonmous marketing we've" at bounding box center [377, 463] width 258 height 155
drag, startPoint x: 397, startPoint y: 400, endPoint x: 436, endPoint y: 424, distance: 45.4
click at [436, 424] on textarea "Hi {first_name}! Check out this new mini-course on Autonmous marketing we've" at bounding box center [377, 463] width 258 height 155
click at [466, 416] on textarea "Hi {first_name}! Check out this new mini-course on Autonmous marketing we've" at bounding box center [377, 463] width 258 height 155
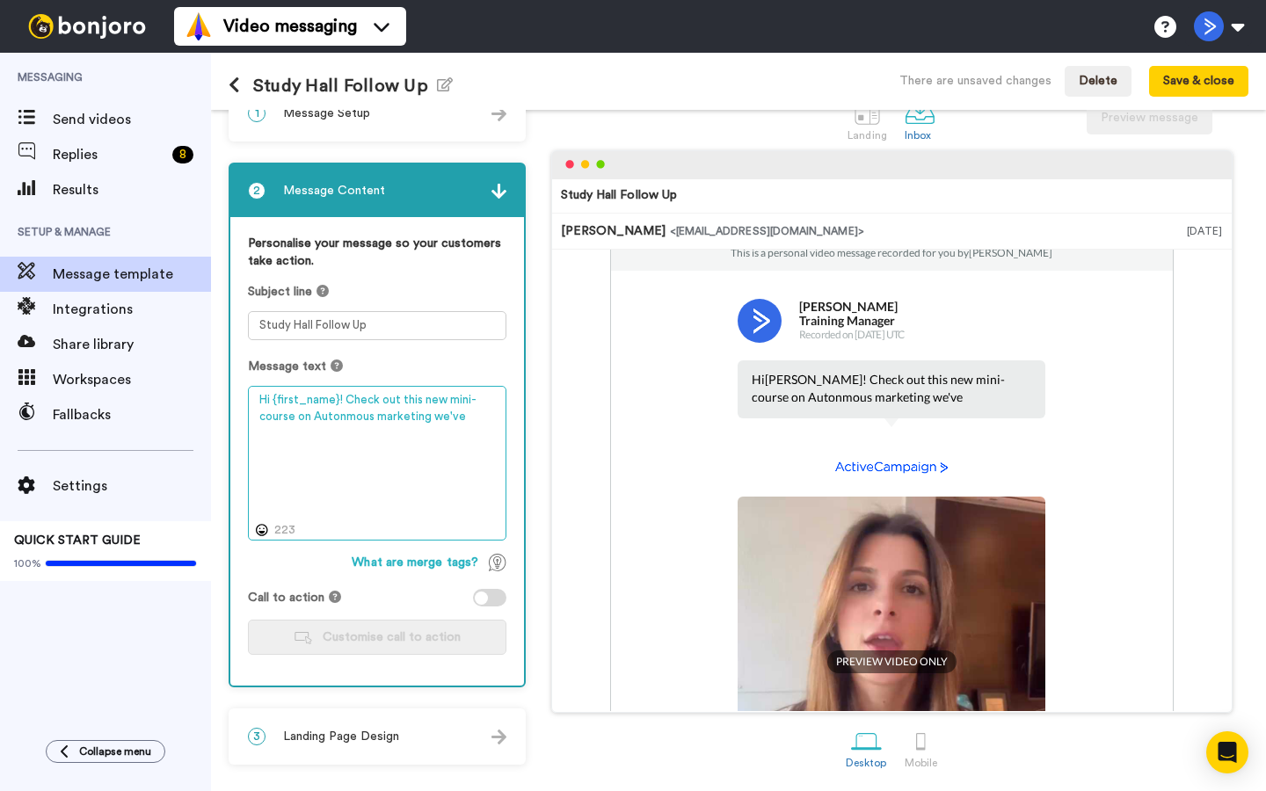
drag, startPoint x: 466, startPoint y: 416, endPoint x: 401, endPoint y: 400, distance: 66.9
click at [401, 400] on textarea "Hi {first_name}! Check out this new mini-course on Autonmous marketing we've" at bounding box center [377, 463] width 258 height 155
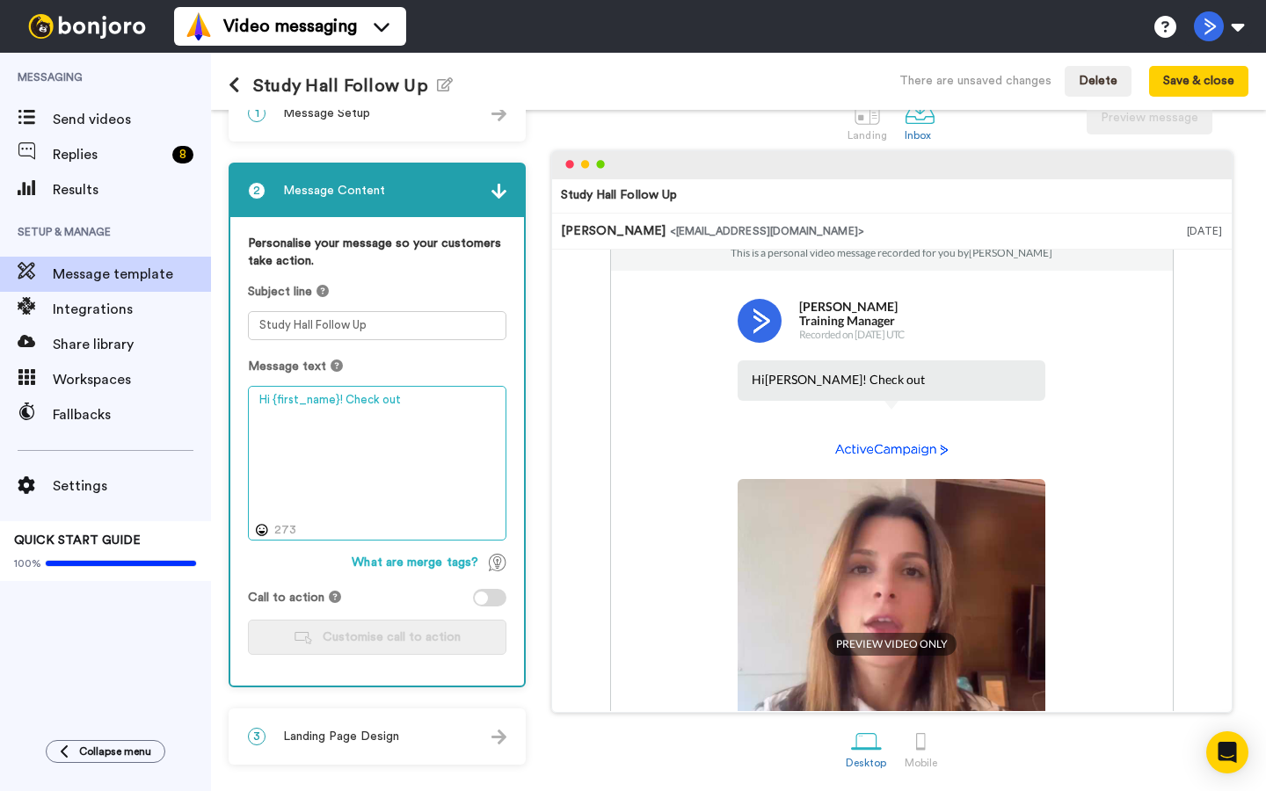
paste textarea "Learn how AI agents handle strategy, execution, and optimization while you focu…"
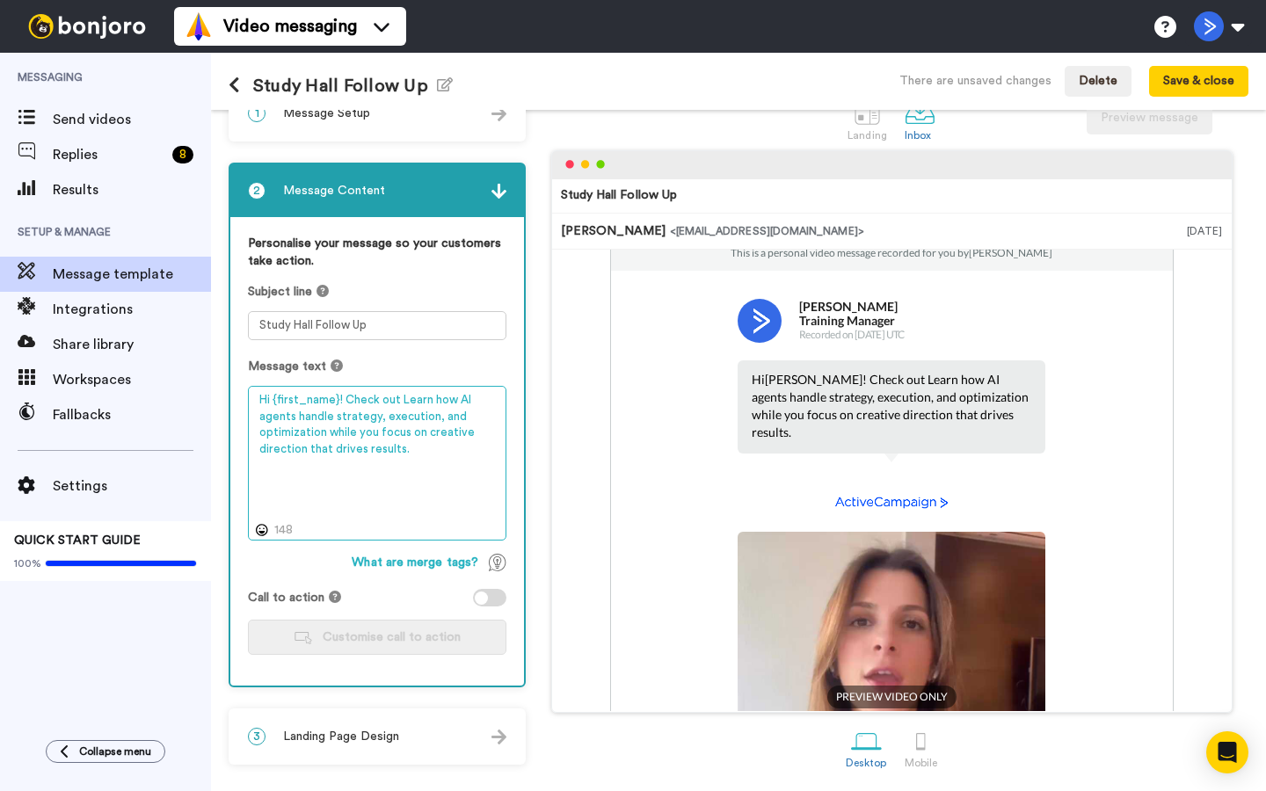
drag, startPoint x: 397, startPoint y: 401, endPoint x: 344, endPoint y: 392, distance: 54.3
click at [344, 392] on textarea "Hi {first_name}! Check out Learn how AI agents handle strategy, execution, and …" at bounding box center [377, 463] width 258 height 155
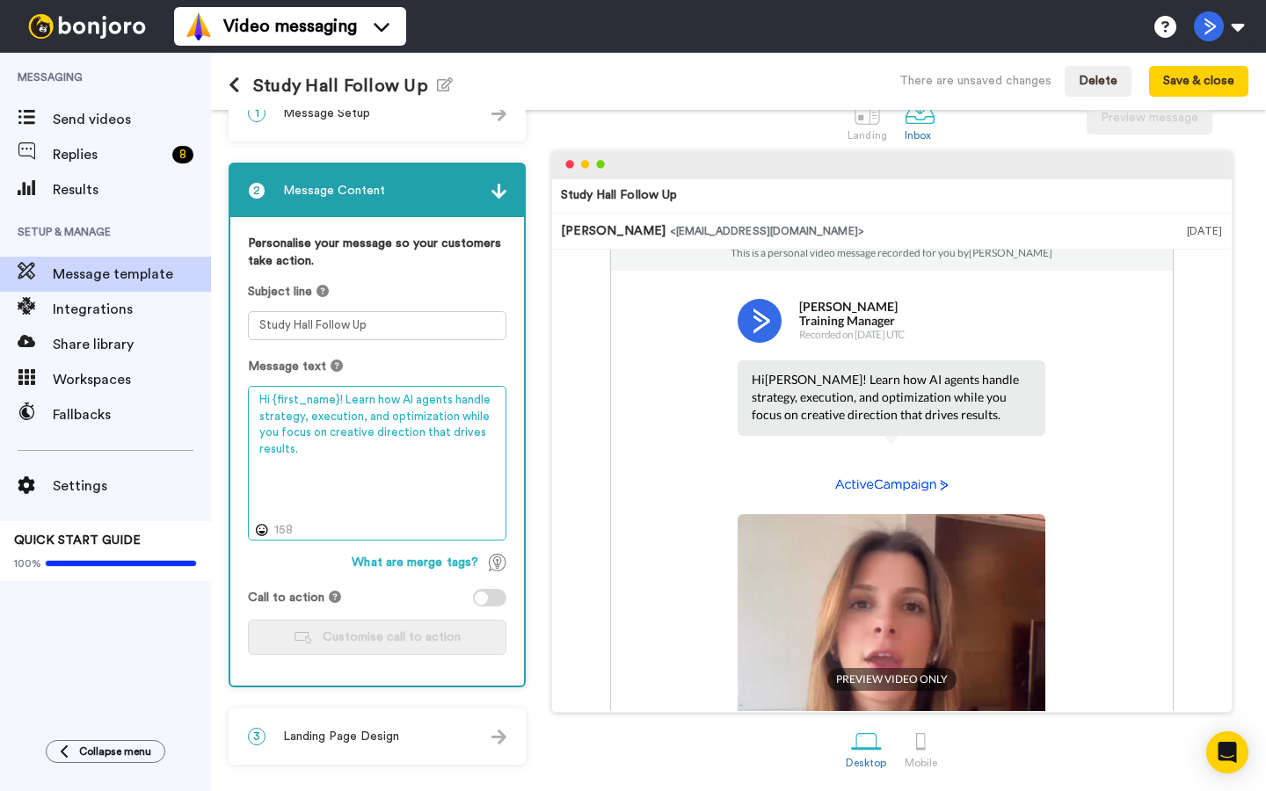
click at [365, 443] on textarea "Hi {first_name}! Learn how AI agents handle strategy, execution, and optimizati…" at bounding box center [377, 463] width 258 height 155
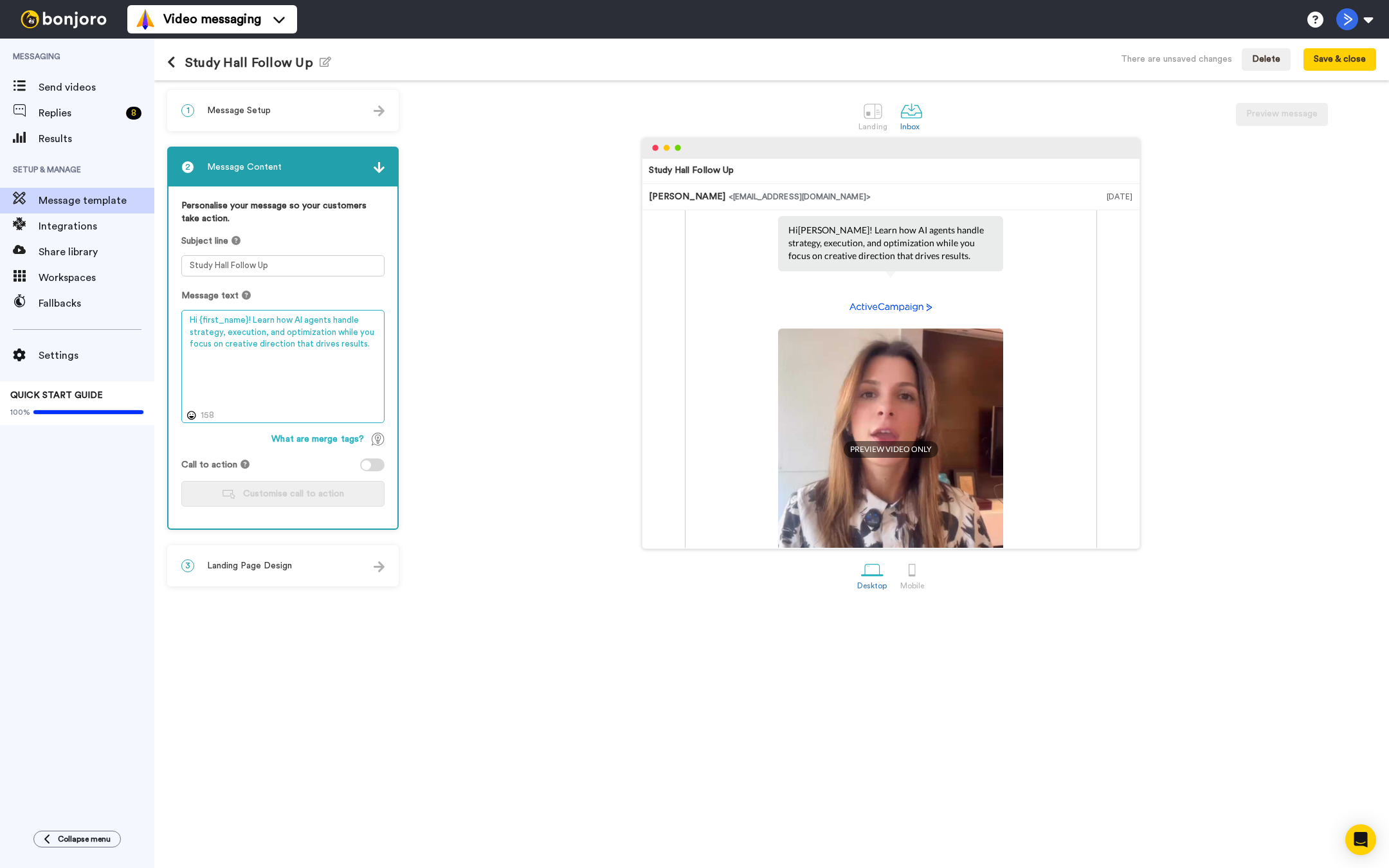
scroll to position [93, 0]
type textarea "Hi {first_name}! Learn how AI agents handle strategy, execution, and optimizati…"
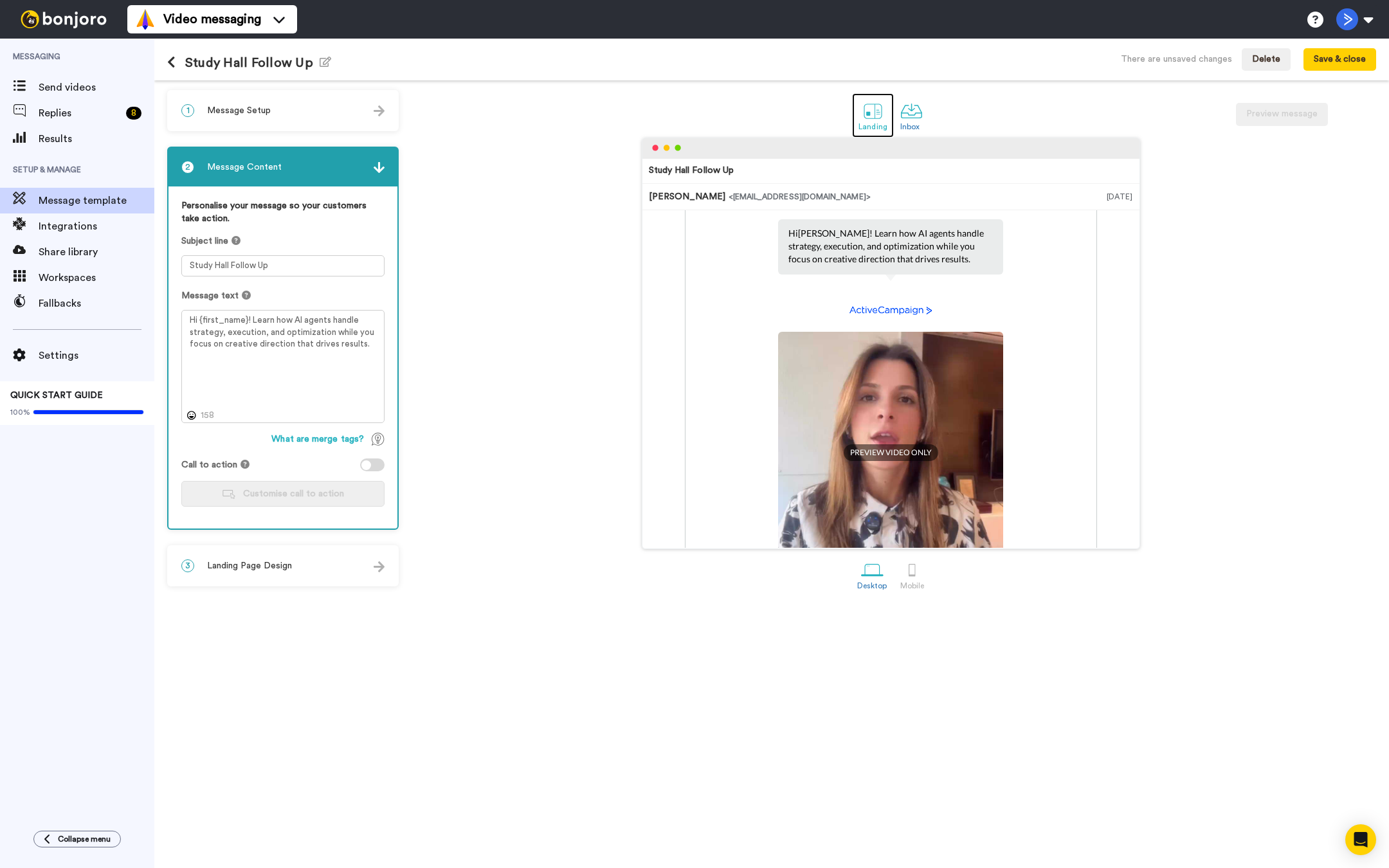
click at [877, 113] on div at bounding box center [873, 110] width 23 height 23
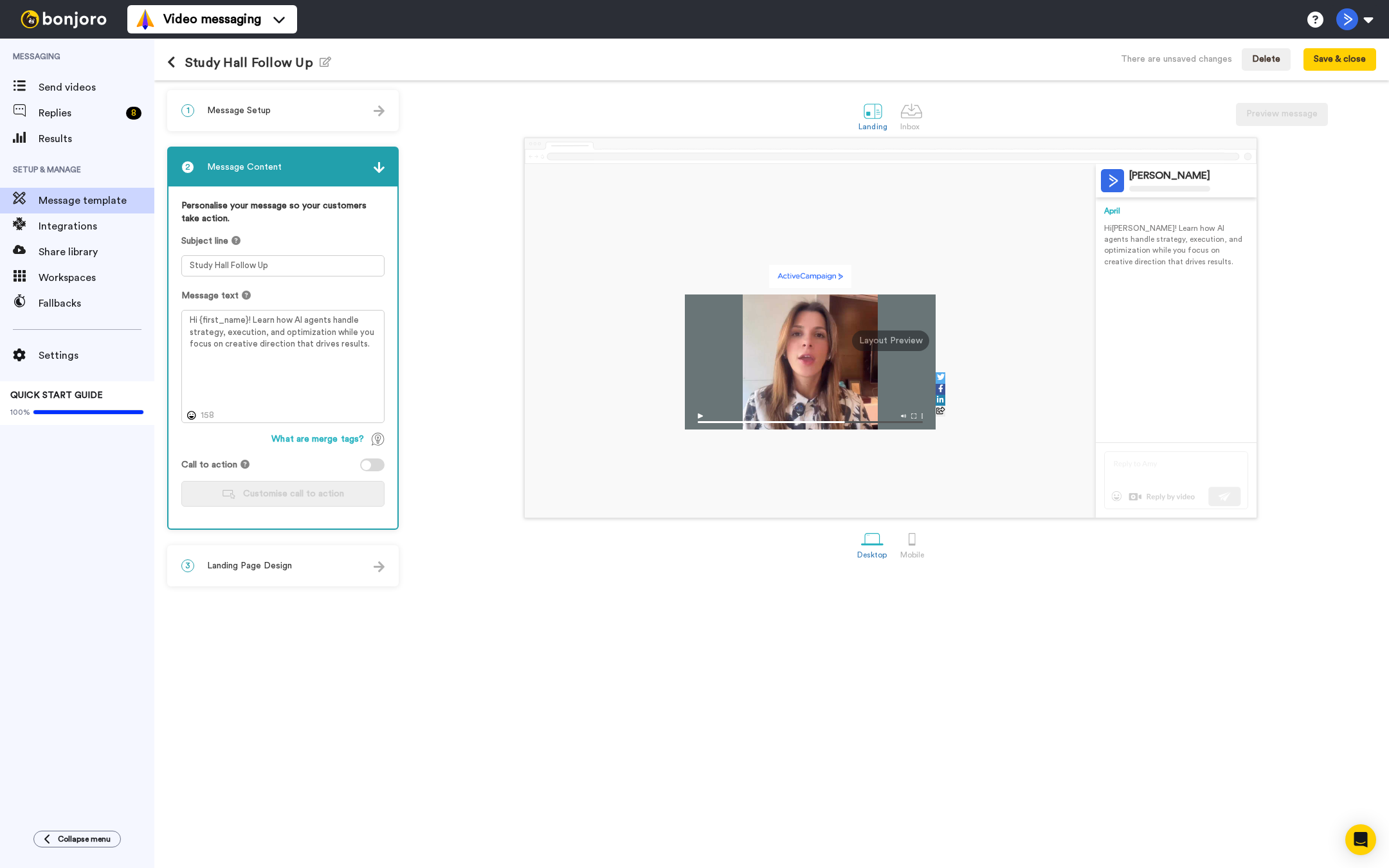
click at [309, 556] on div "3 Landing Page Design" at bounding box center [282, 565] width 229 height 39
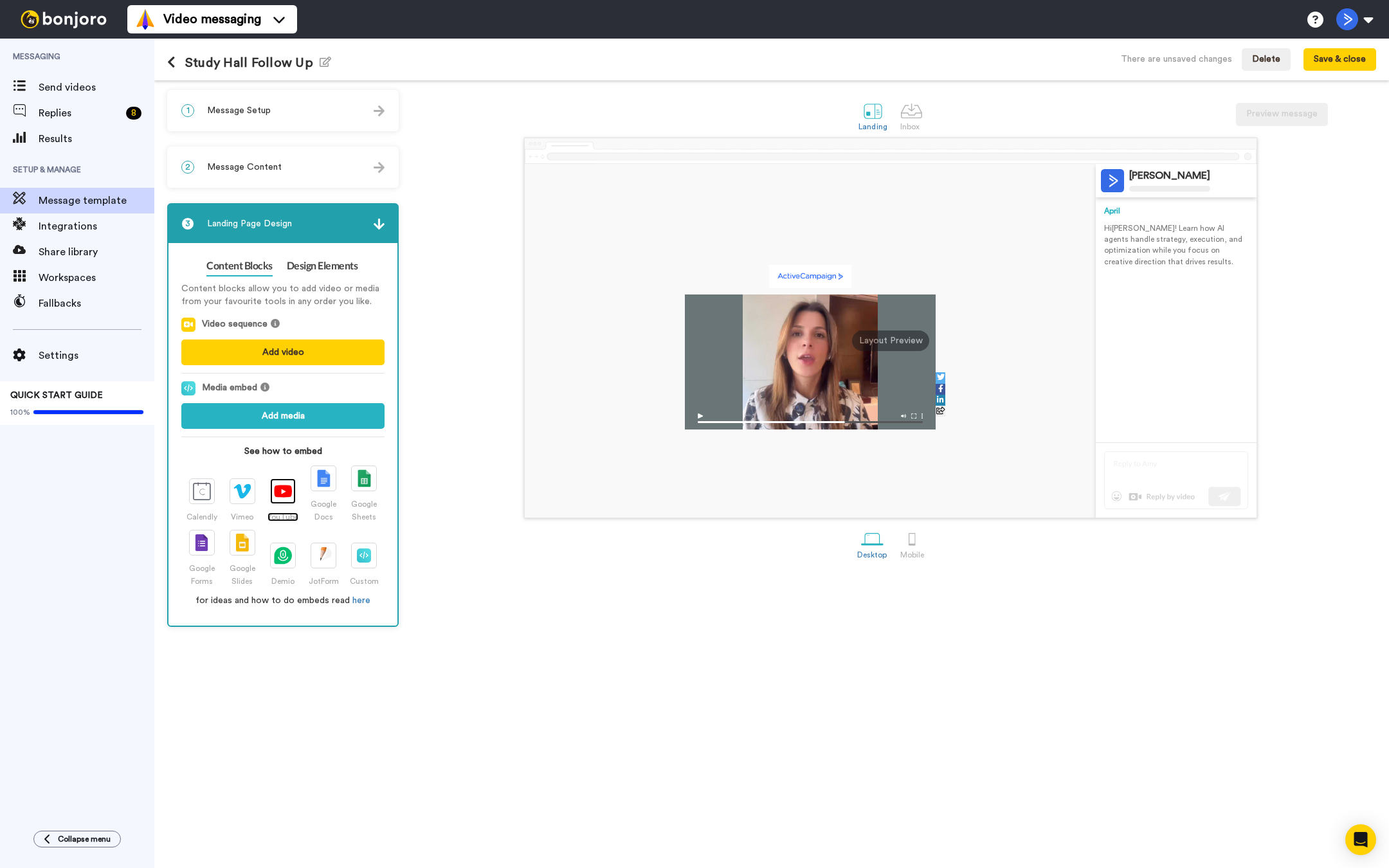
click at [279, 499] on div at bounding box center [282, 491] width 26 height 26
click at [321, 412] on button "Add media" at bounding box center [283, 415] width 203 height 26
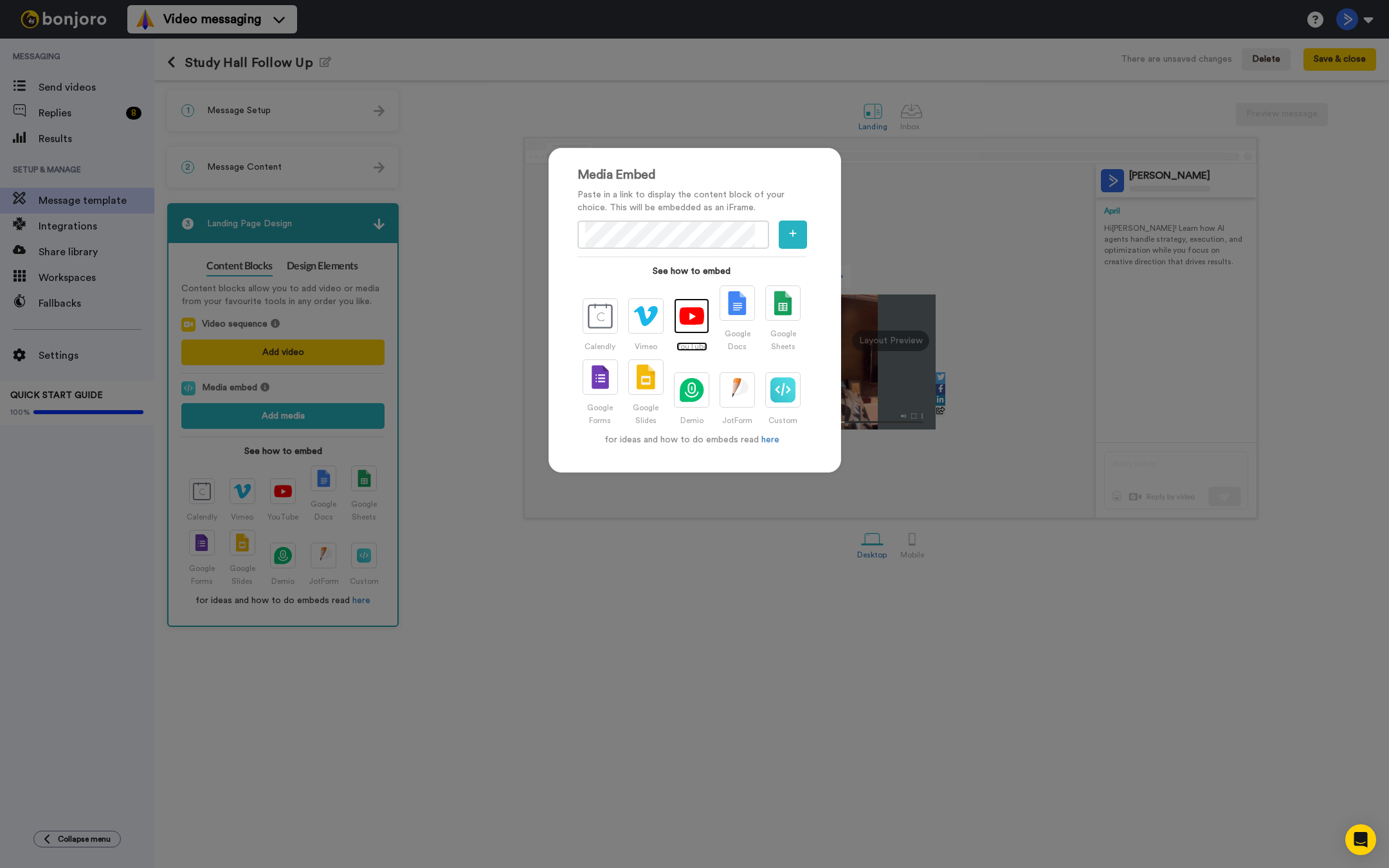
click at [693, 315] on img at bounding box center [691, 315] width 25 height 18
click at [788, 390] on img at bounding box center [783, 390] width 25 height 25
click at [799, 239] on button "button" at bounding box center [793, 235] width 29 height 29
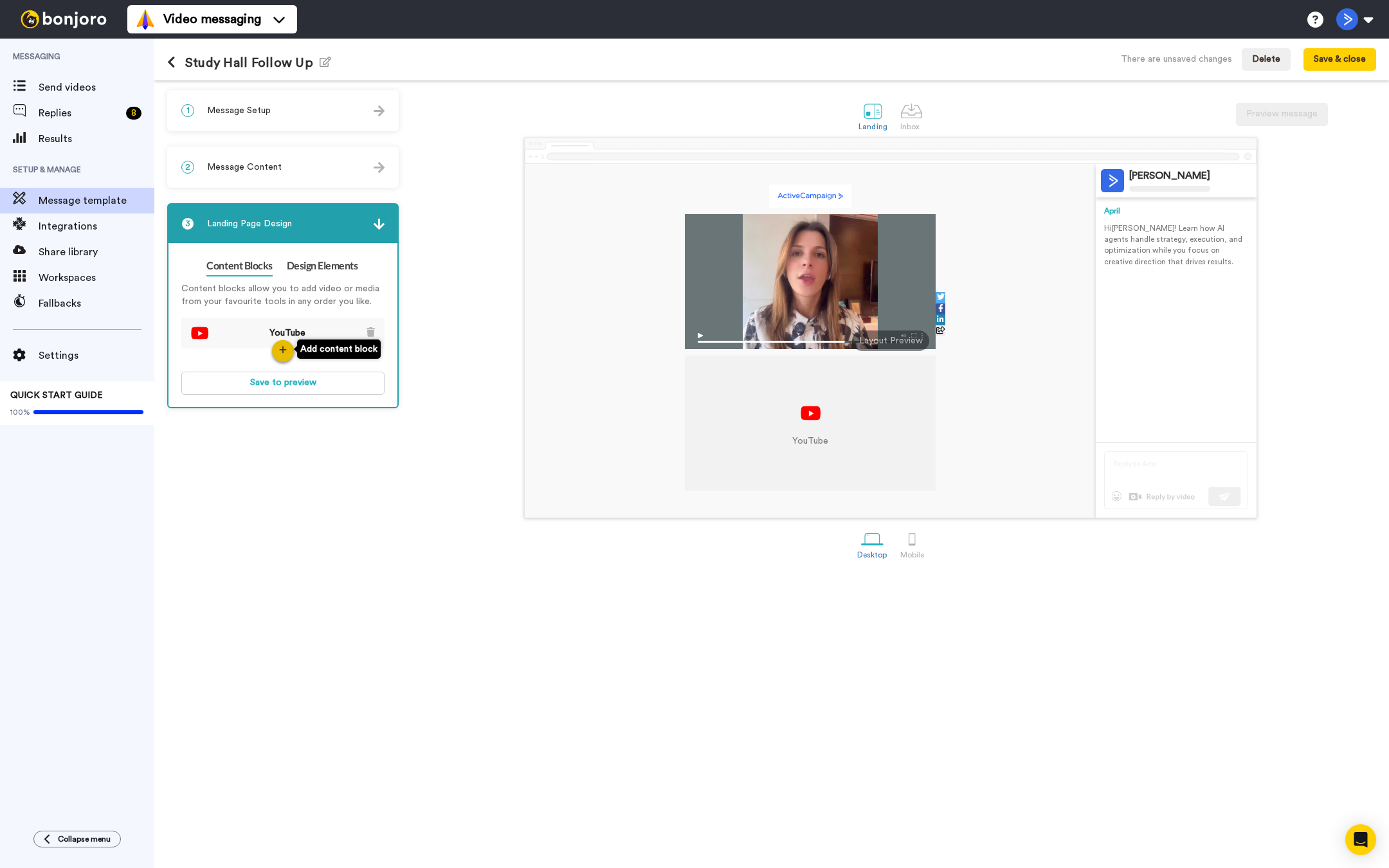
click at [281, 350] on icon "button" at bounding box center [283, 350] width 8 height 9
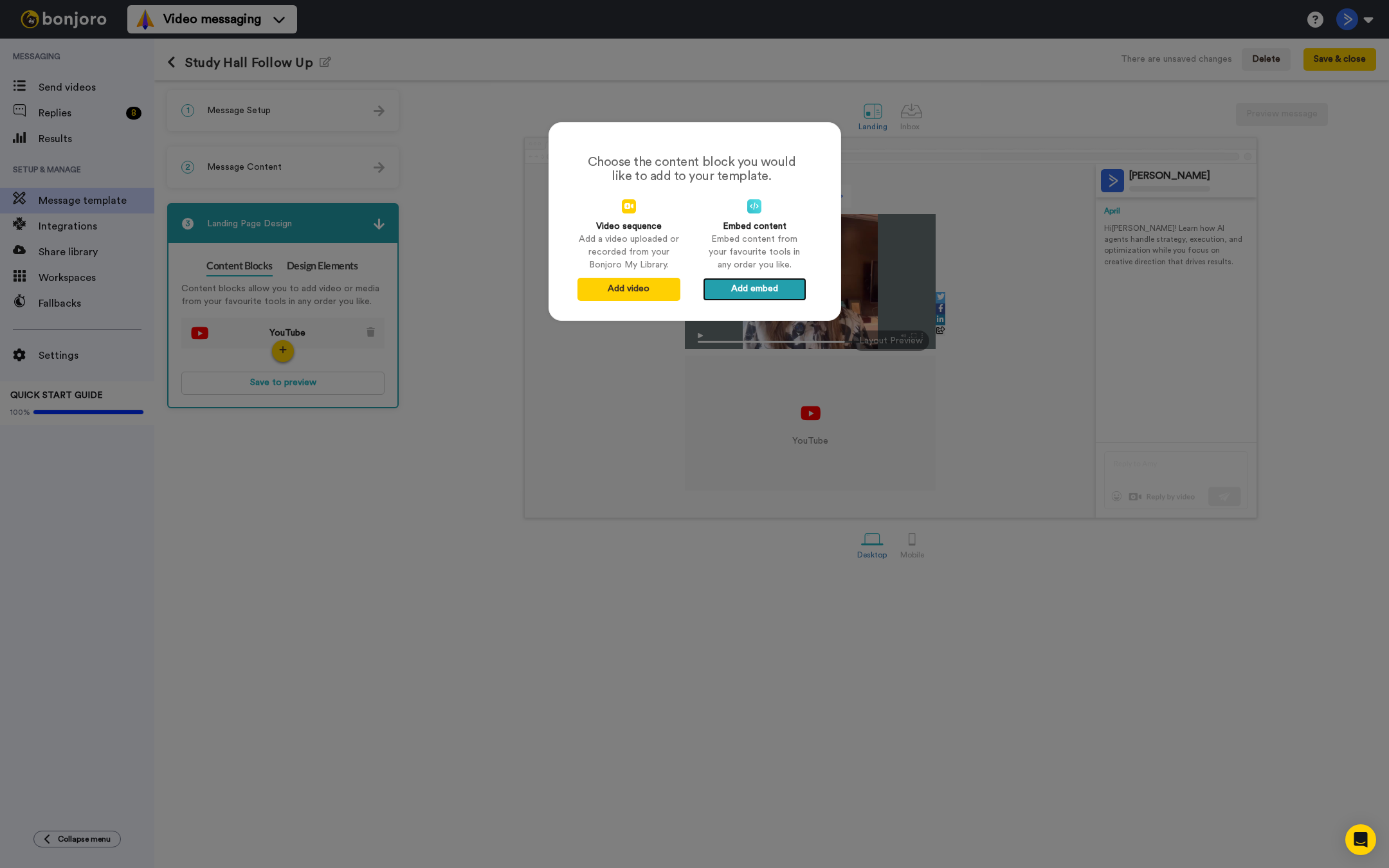
click at [772, 293] on button "Add embed" at bounding box center [754, 290] width 103 height 23
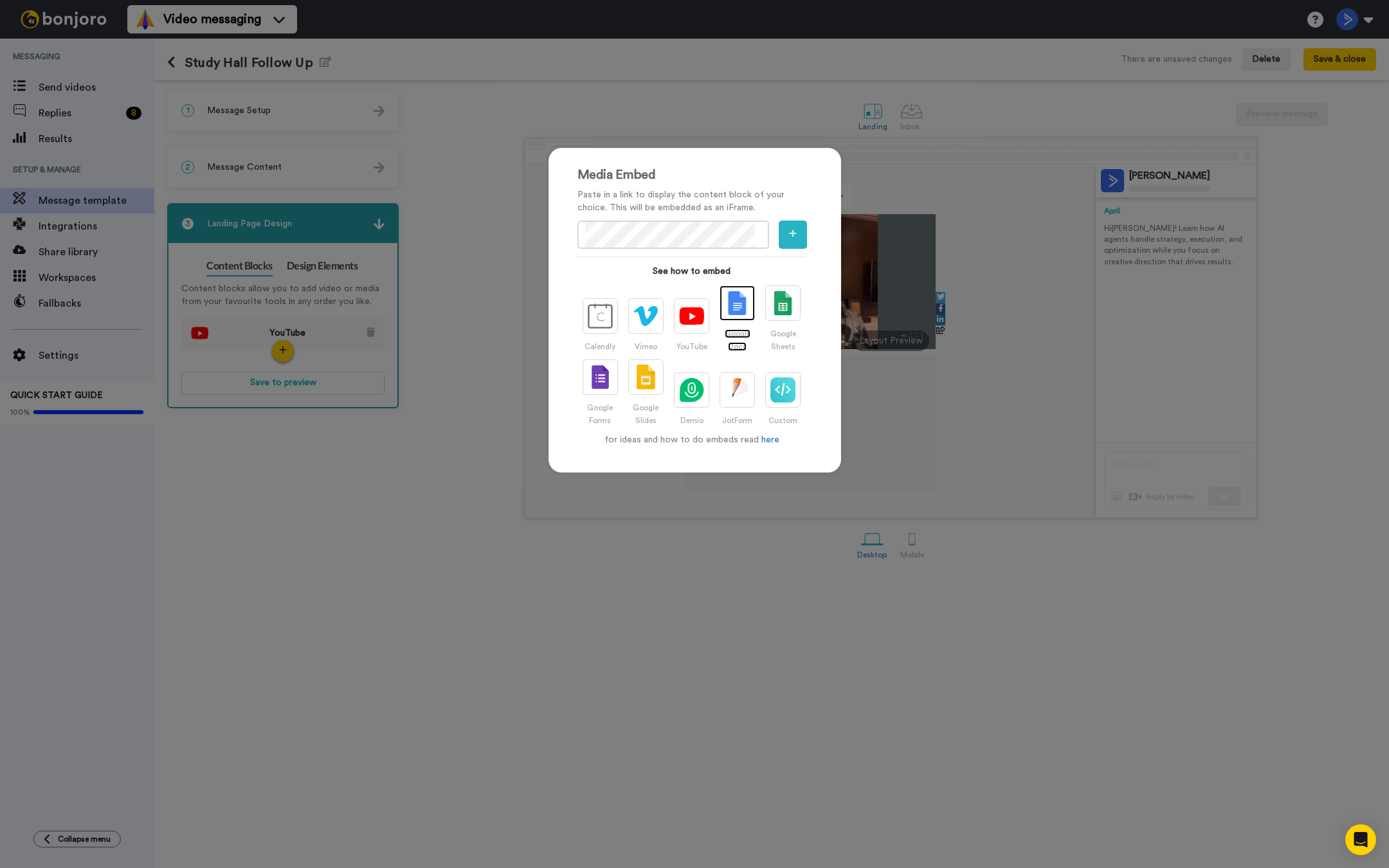
click at [749, 316] on img at bounding box center [737, 303] width 25 height 25
click at [653, 374] on img at bounding box center [645, 377] width 18 height 25
click at [789, 231] on icon "button" at bounding box center [793, 233] width 8 height 9
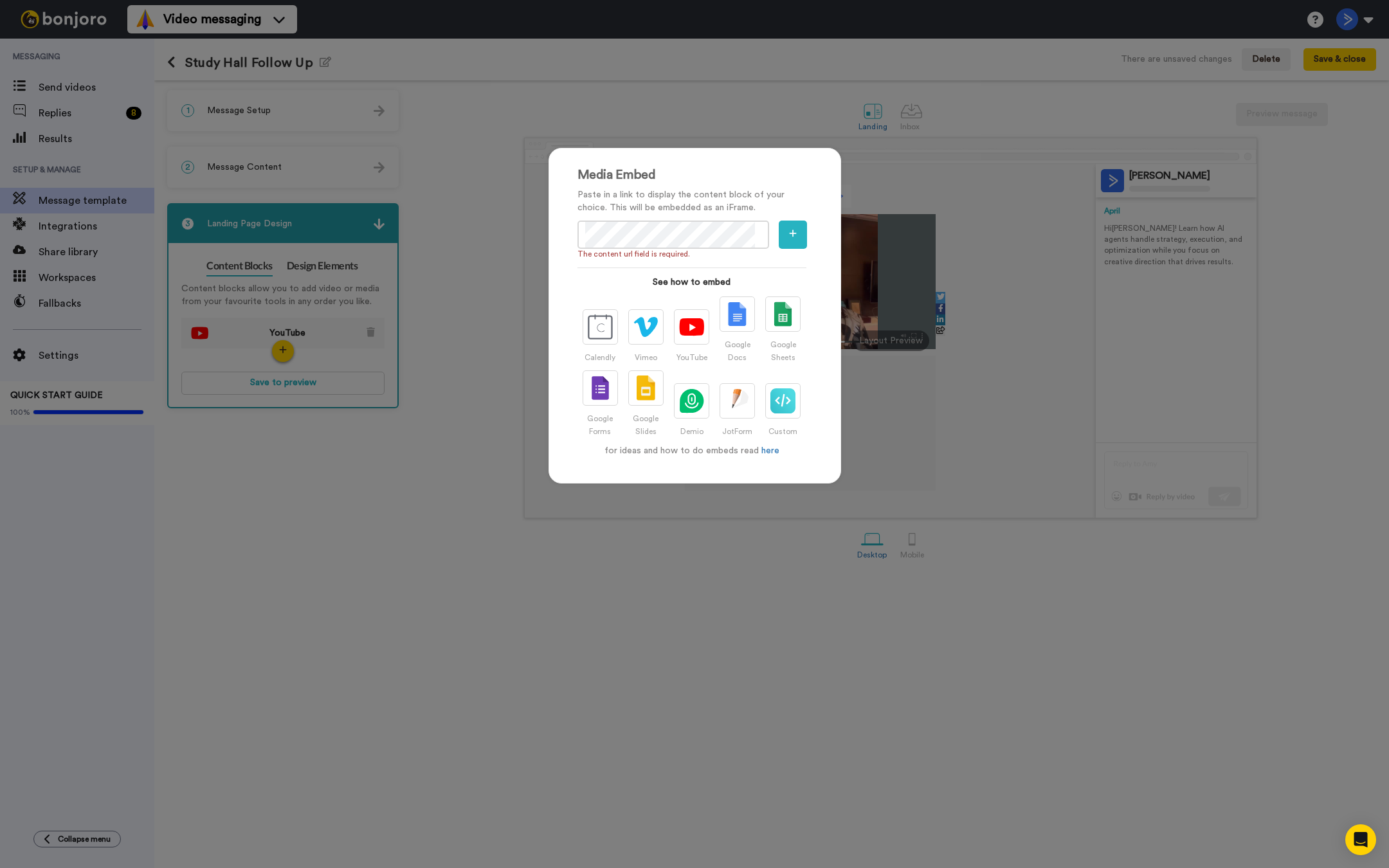
scroll to position [0, 1260]
click at [779, 242] on button "button" at bounding box center [793, 235] width 29 height 29
click at [786, 233] on button "button" at bounding box center [793, 235] width 29 height 29
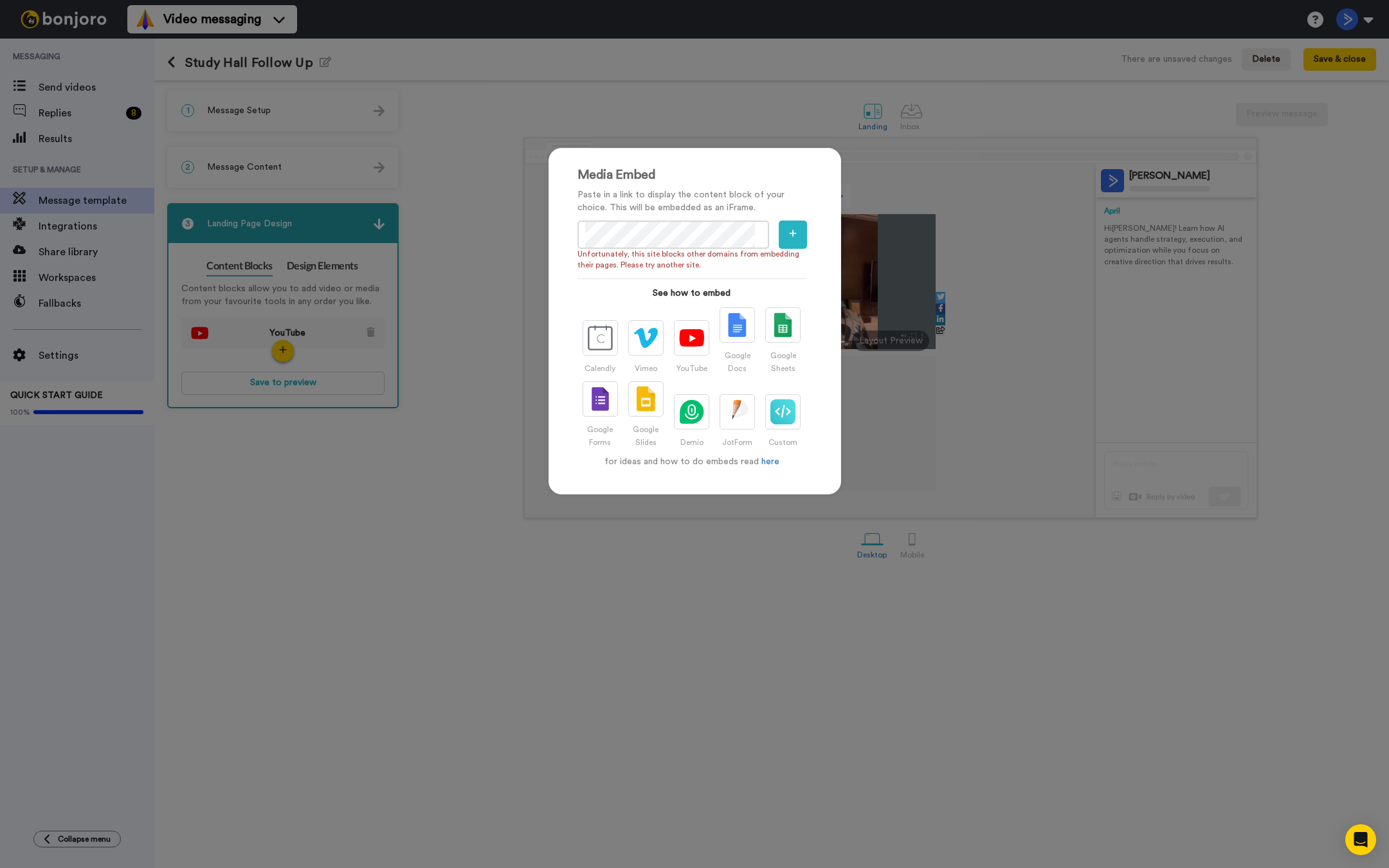
click at [620, 568] on div "Media Embed Paste in a link to display the content block of your choice. This w…" at bounding box center [694, 434] width 1389 height 868
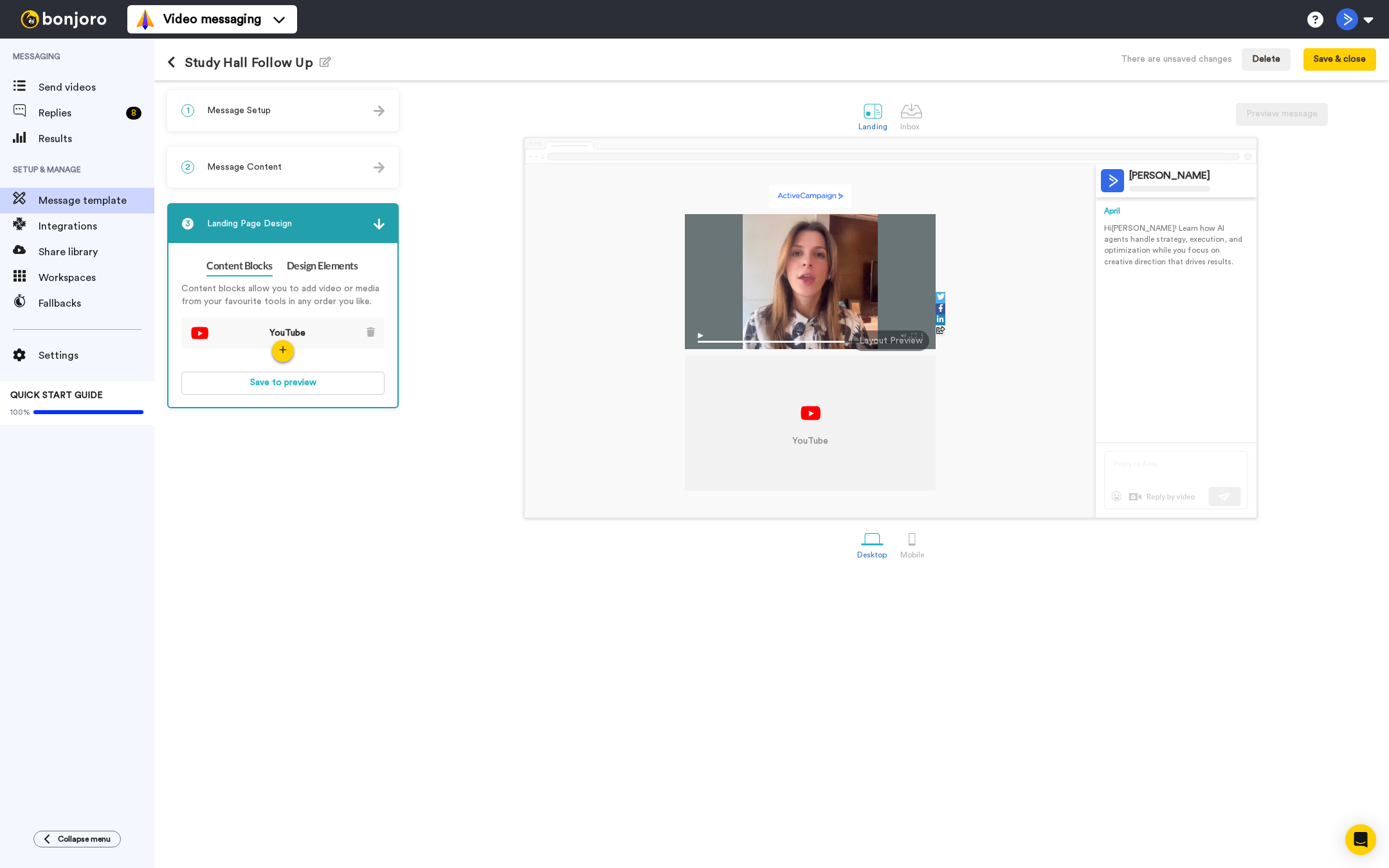
click at [805, 400] on div at bounding box center [810, 412] width 26 height 26
click at [822, 423] on div at bounding box center [810, 412] width 26 height 26
click at [285, 352] on icon "button" at bounding box center [283, 350] width 8 height 9
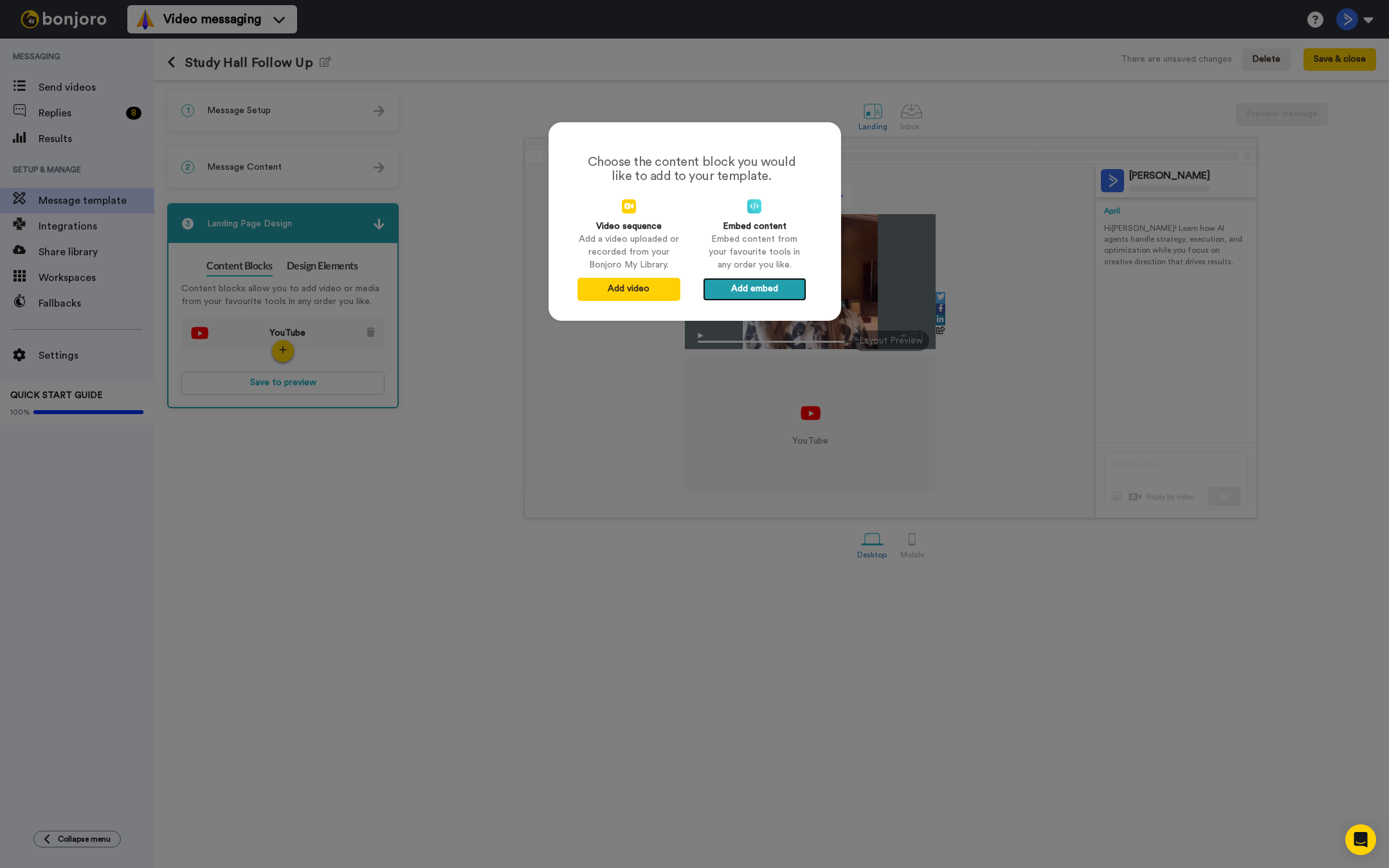
click at [760, 288] on button "Add embed" at bounding box center [754, 290] width 103 height 23
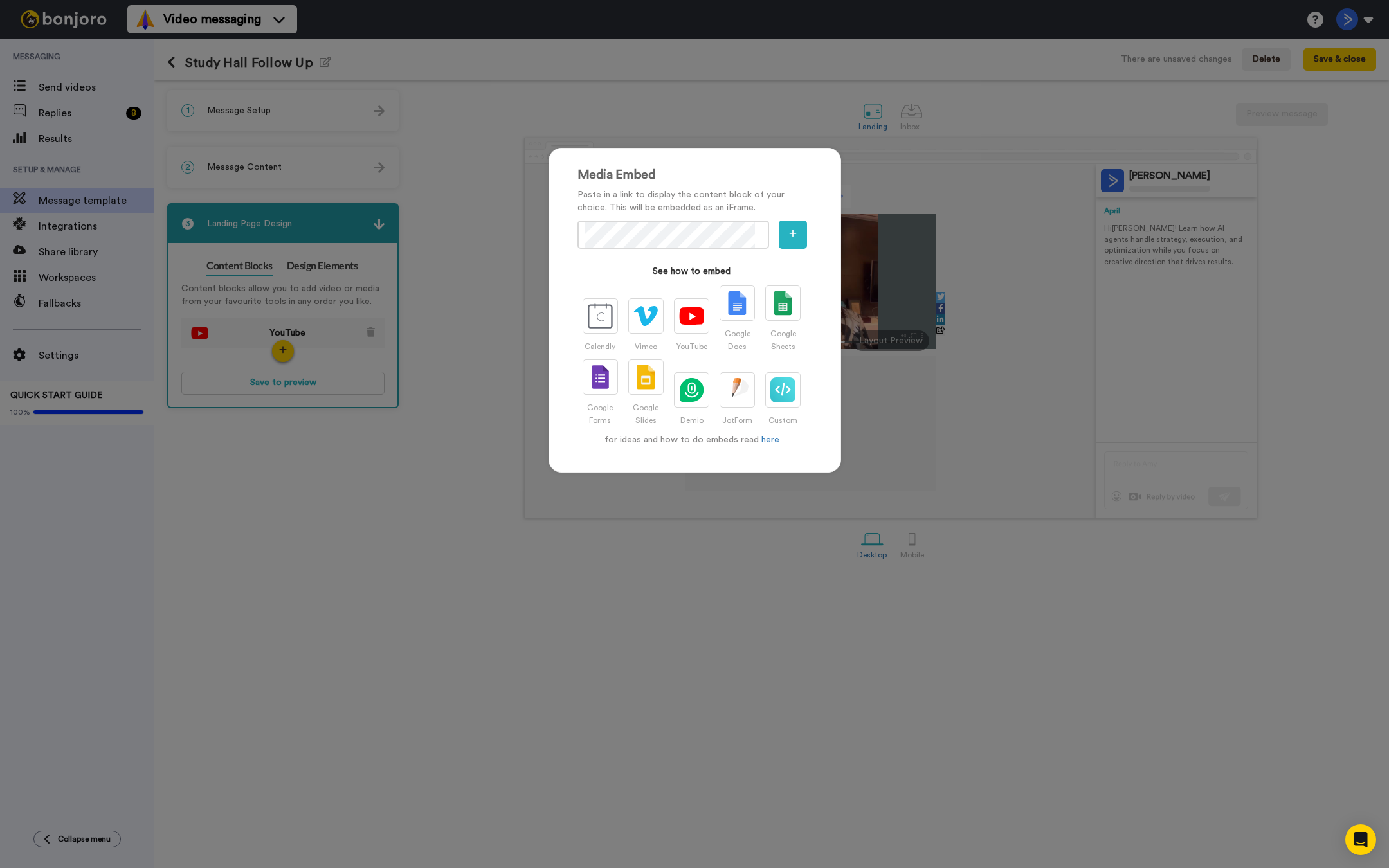
click at [857, 153] on div "Media Embed Paste in a link to display the content block of your choice. This w…" at bounding box center [694, 434] width 1389 height 868
